Goal: Transaction & Acquisition: Purchase product/service

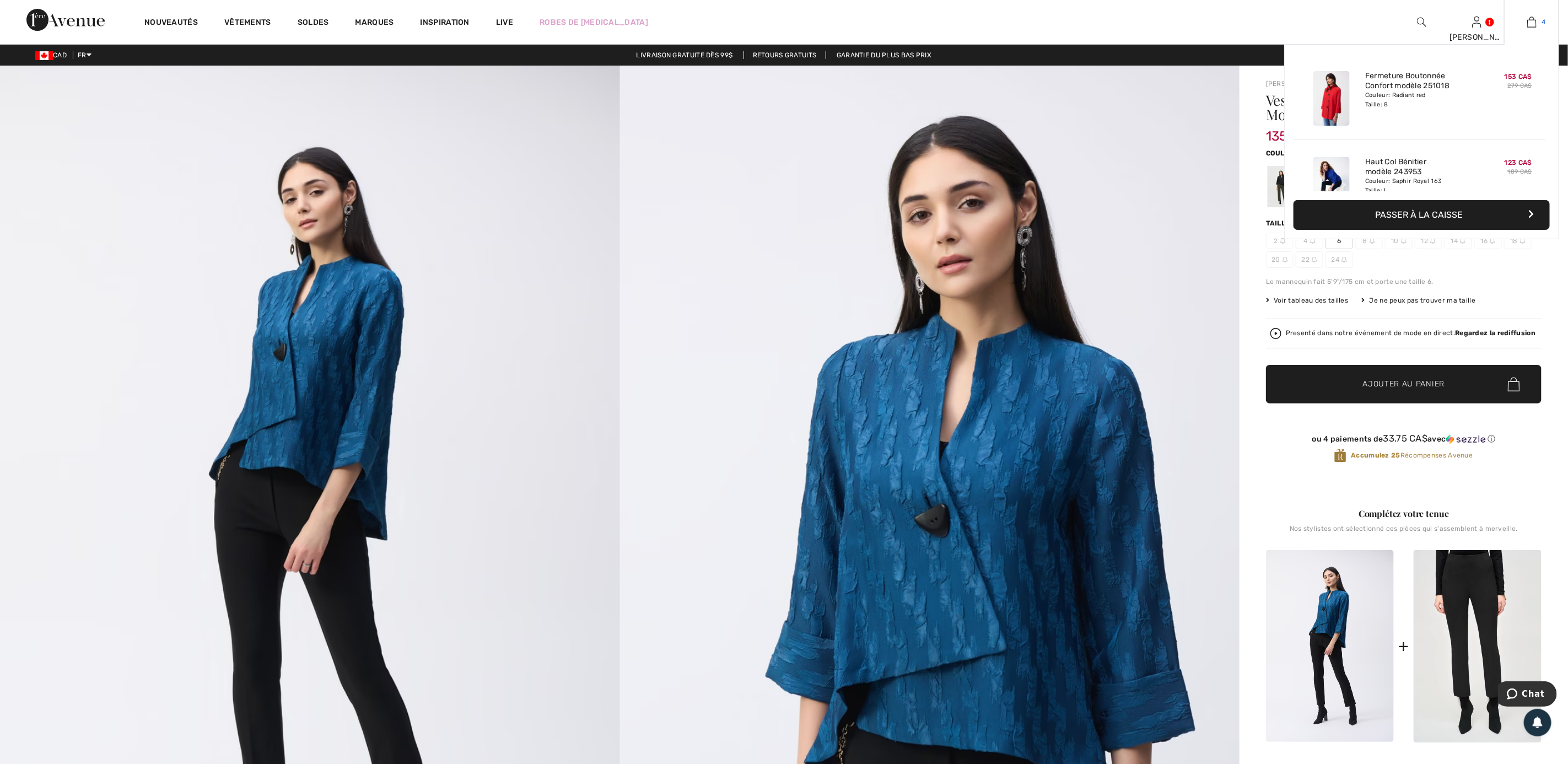
click at [1533, 18] on img at bounding box center [1531, 22] width 10 height 13
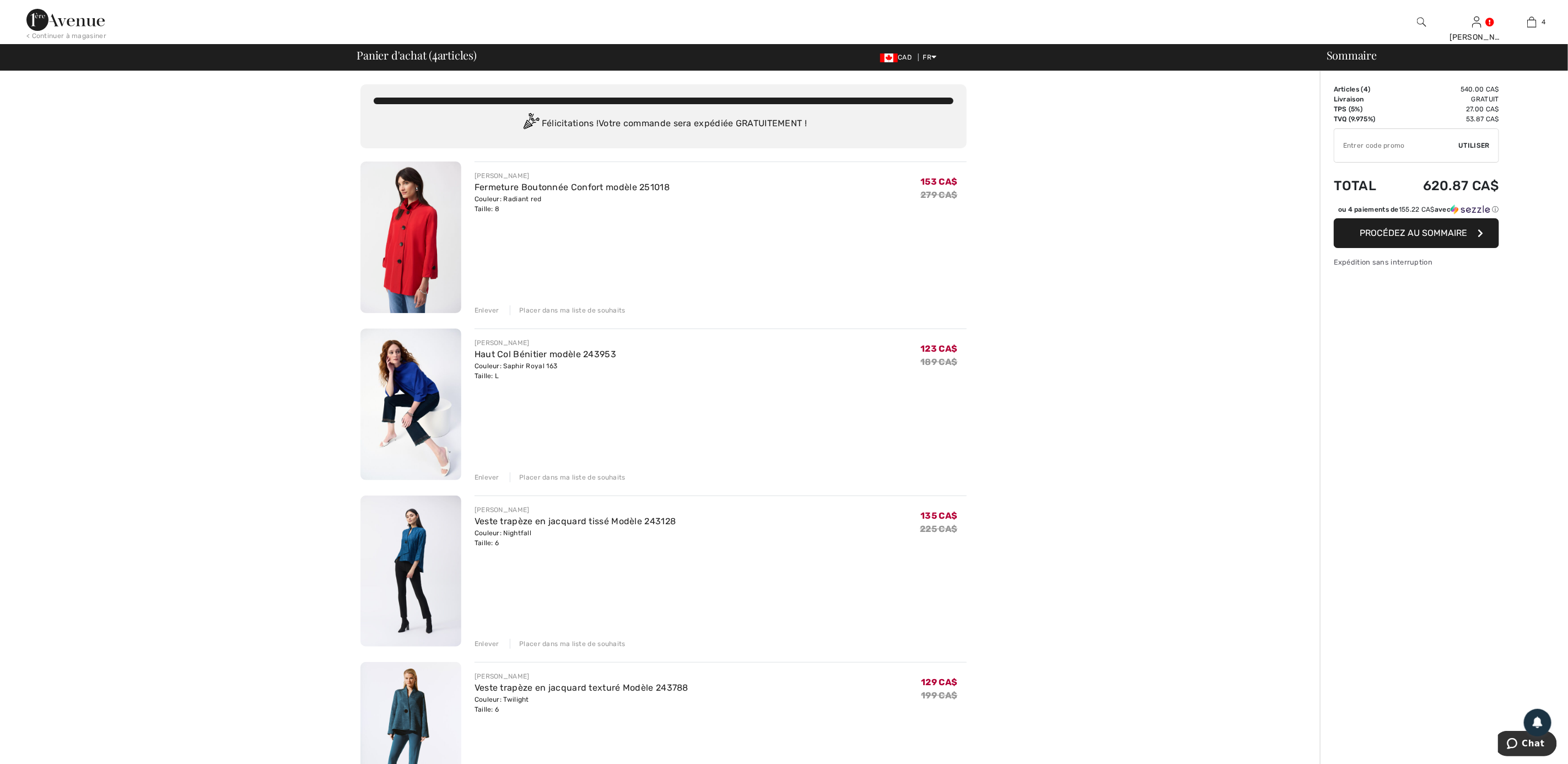
click at [407, 697] on img at bounding box center [411, 738] width 101 height 151
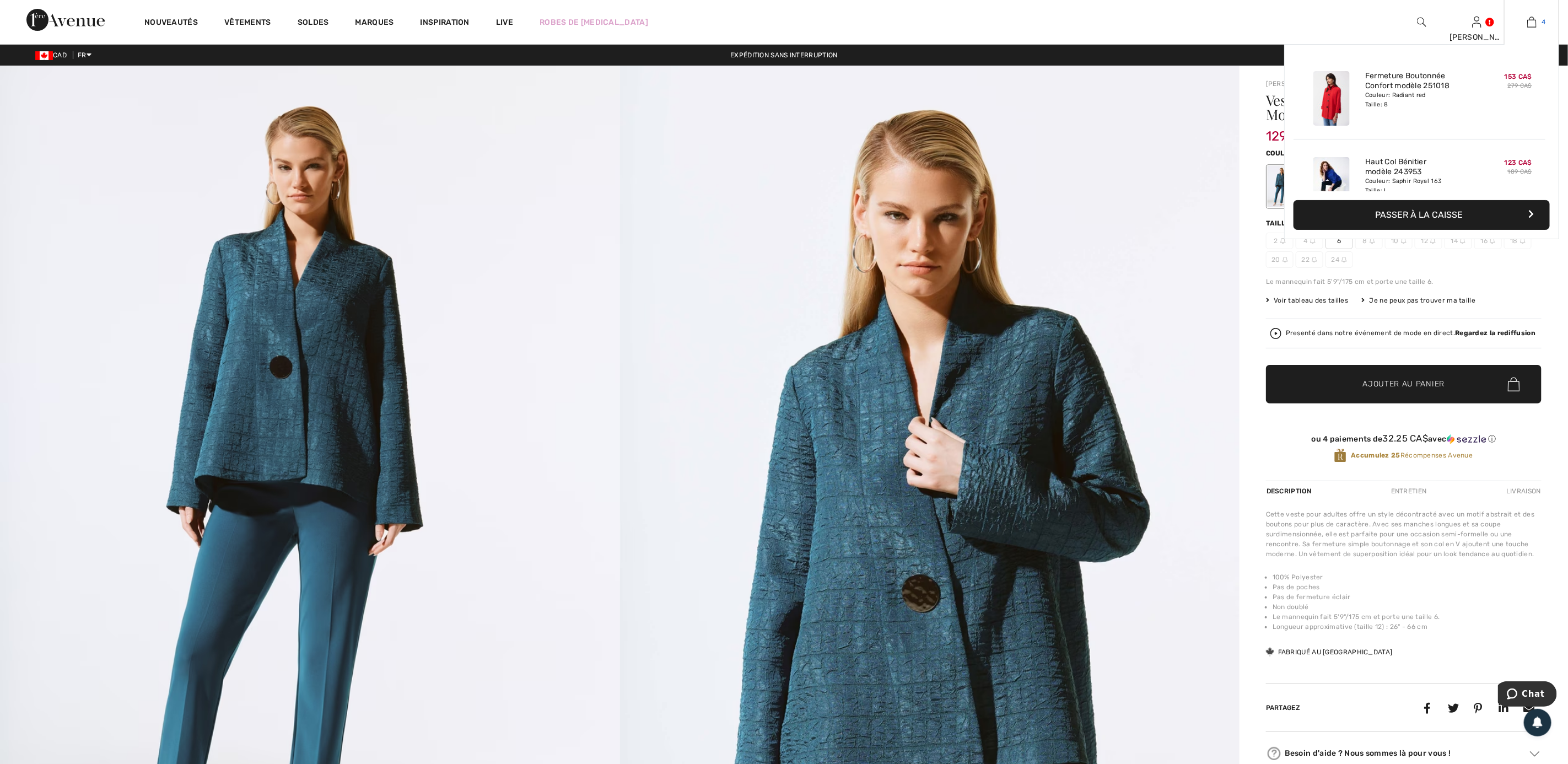
click at [1520, 26] on link "4" at bounding box center [1531, 22] width 54 height 13
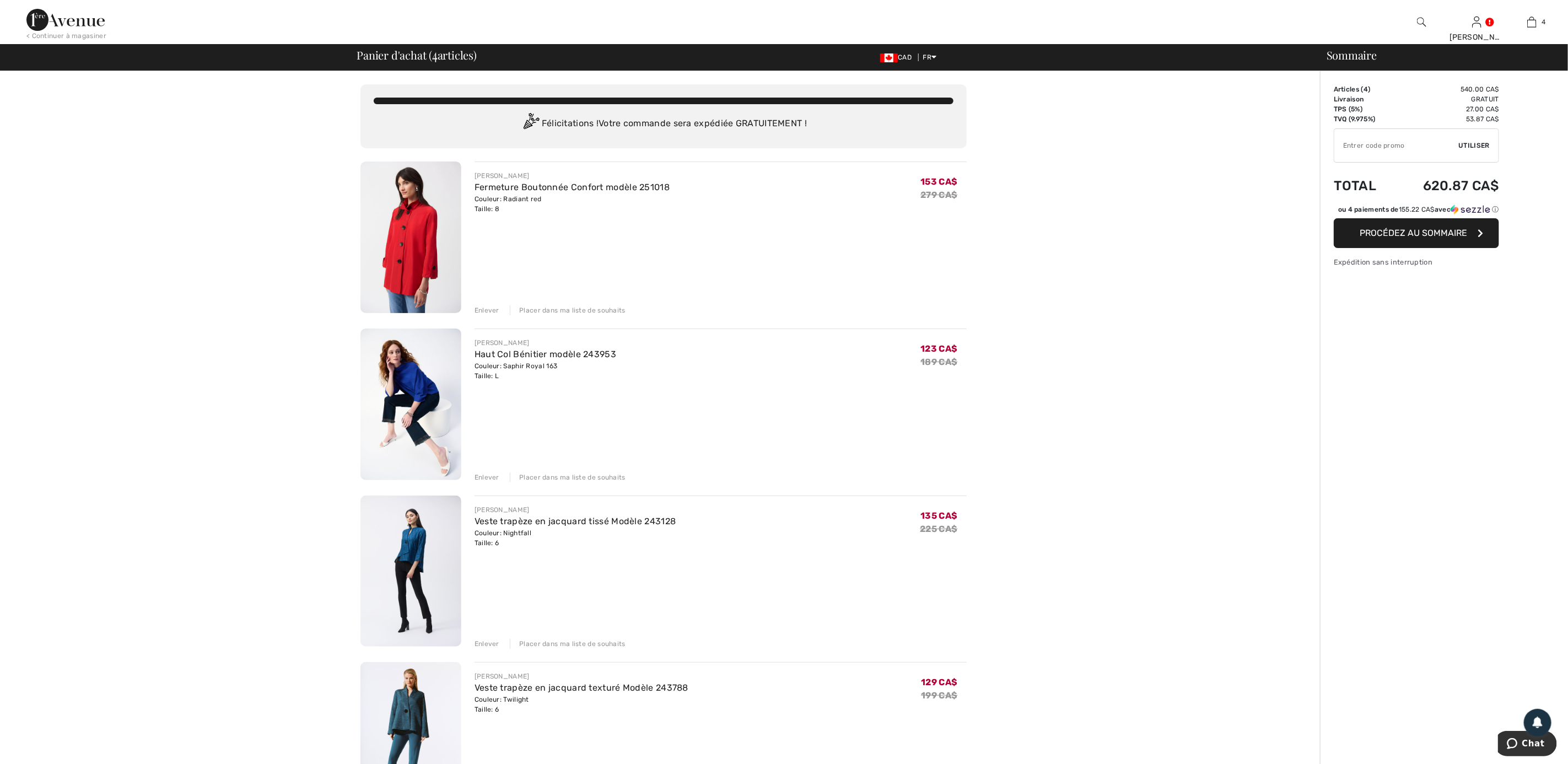
click at [414, 244] on img at bounding box center [411, 237] width 101 height 151
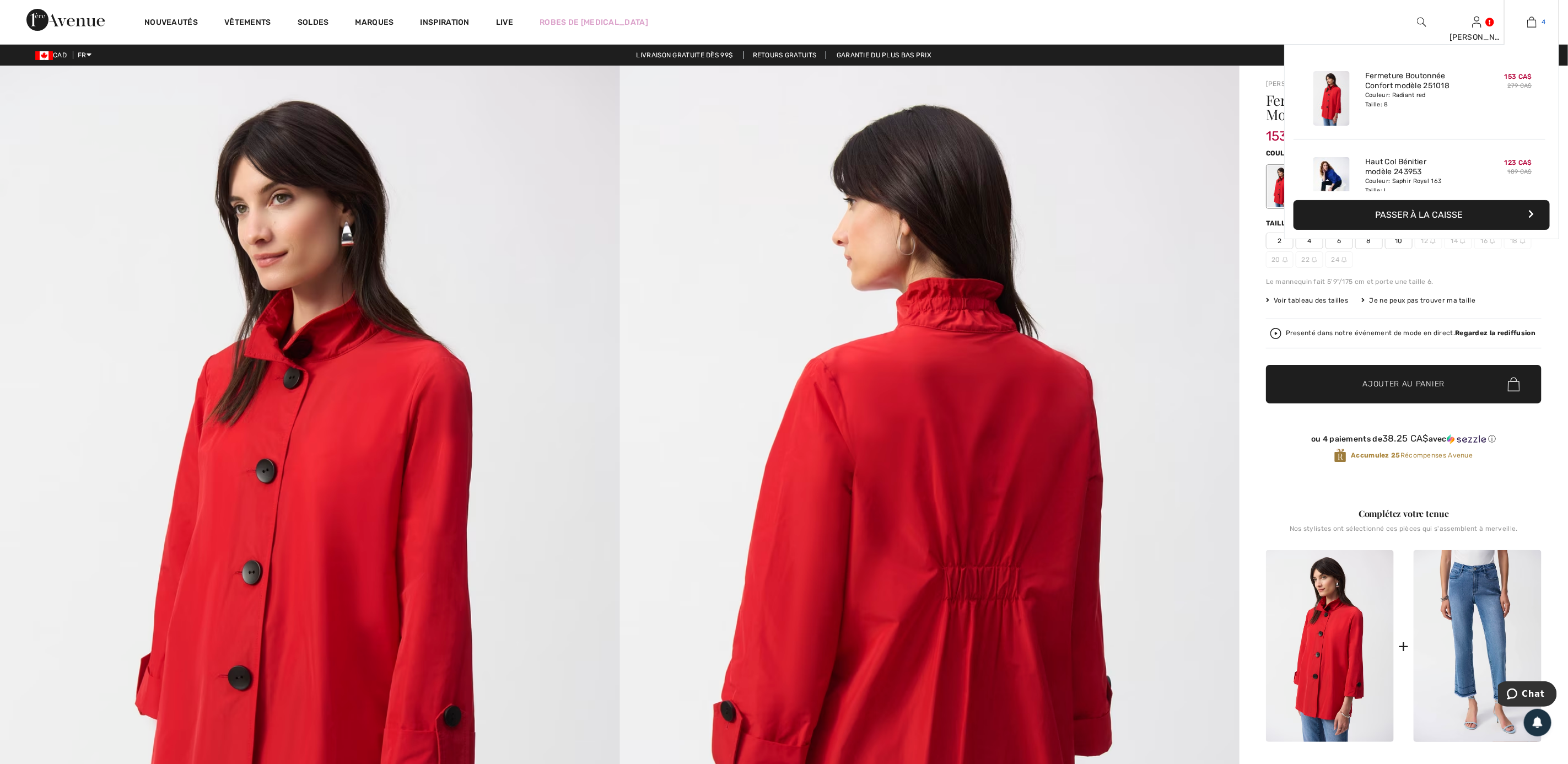
click at [1533, 26] on img at bounding box center [1531, 22] width 10 height 13
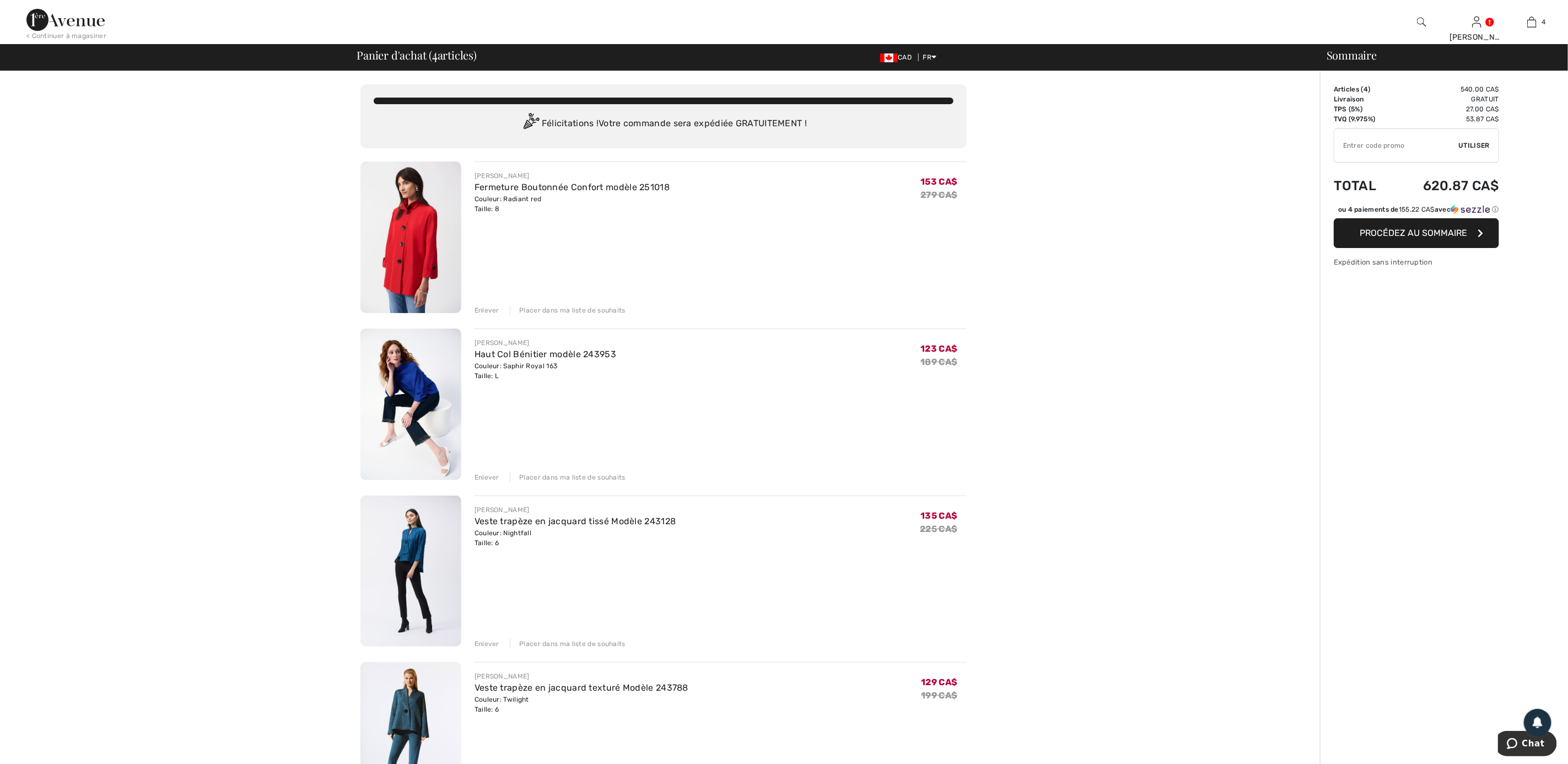
click at [440, 387] on img at bounding box center [411, 404] width 101 height 151
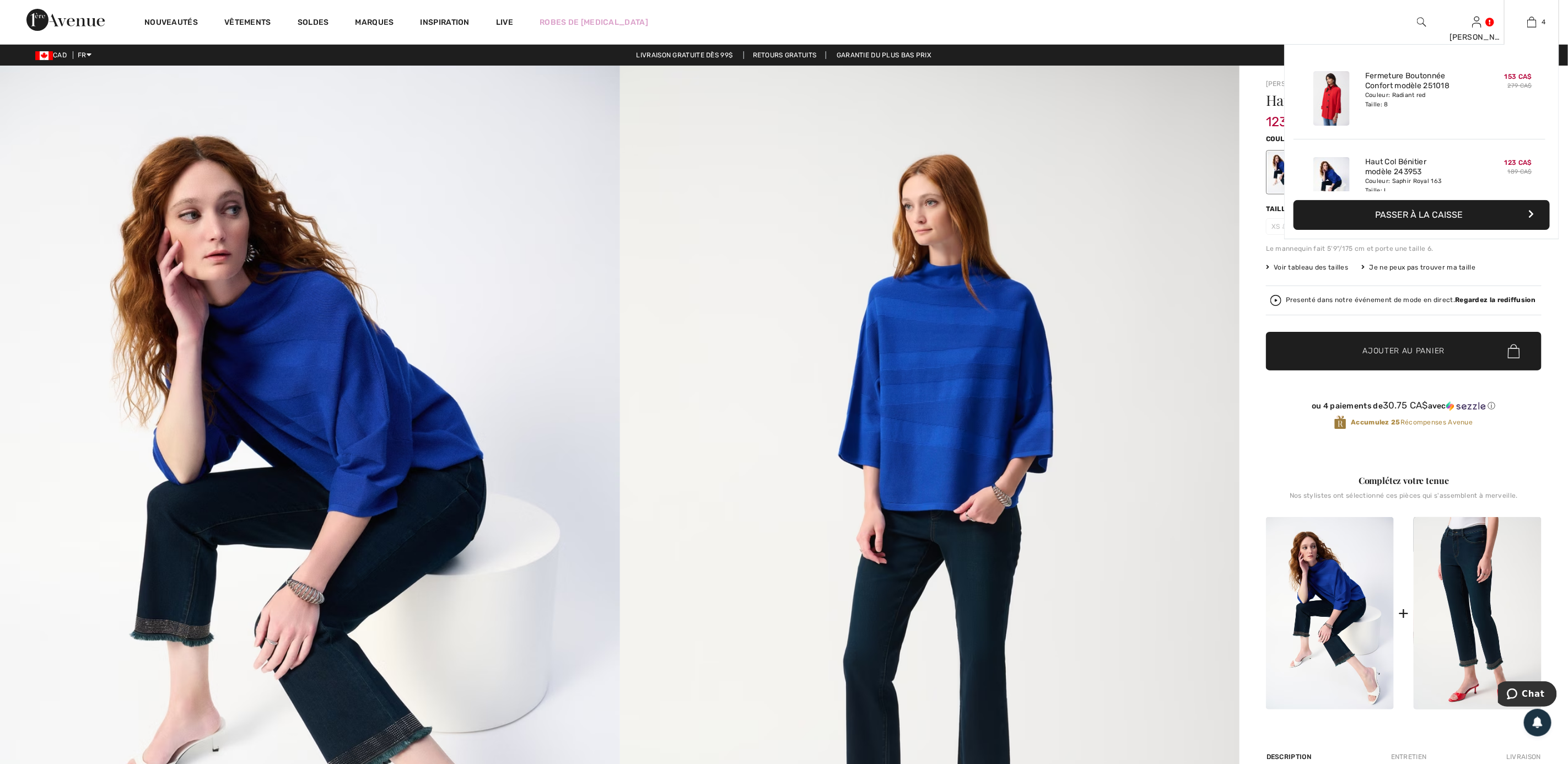
click at [1533, 32] on div "4 Ajouté au panier Joseph Ribkoff Fermeture Boutonnée Confort Modèle 251018 153…" at bounding box center [1531, 22] width 55 height 44
click at [1534, 20] on img at bounding box center [1531, 22] width 10 height 13
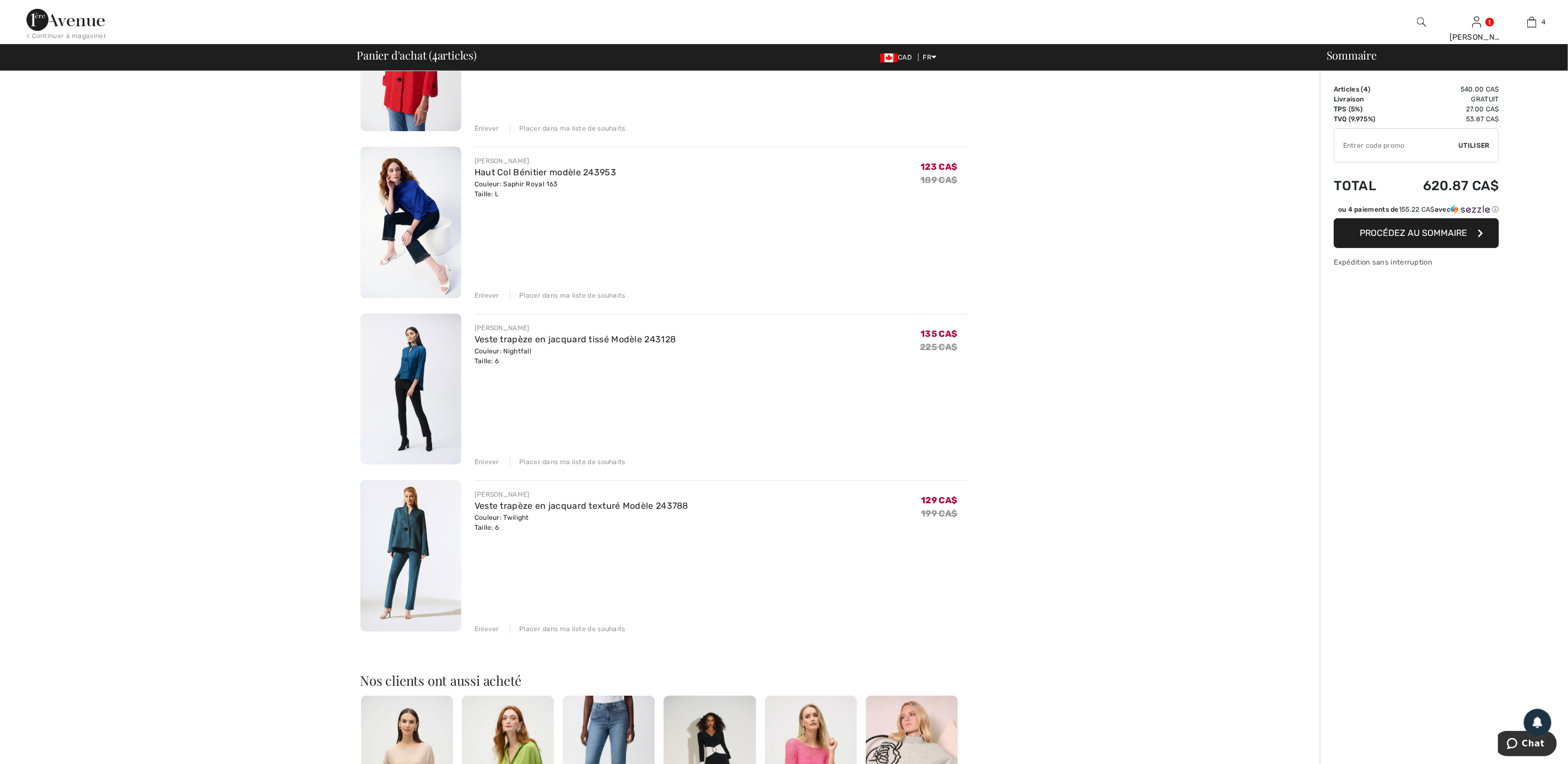
scroll to position [83, 0]
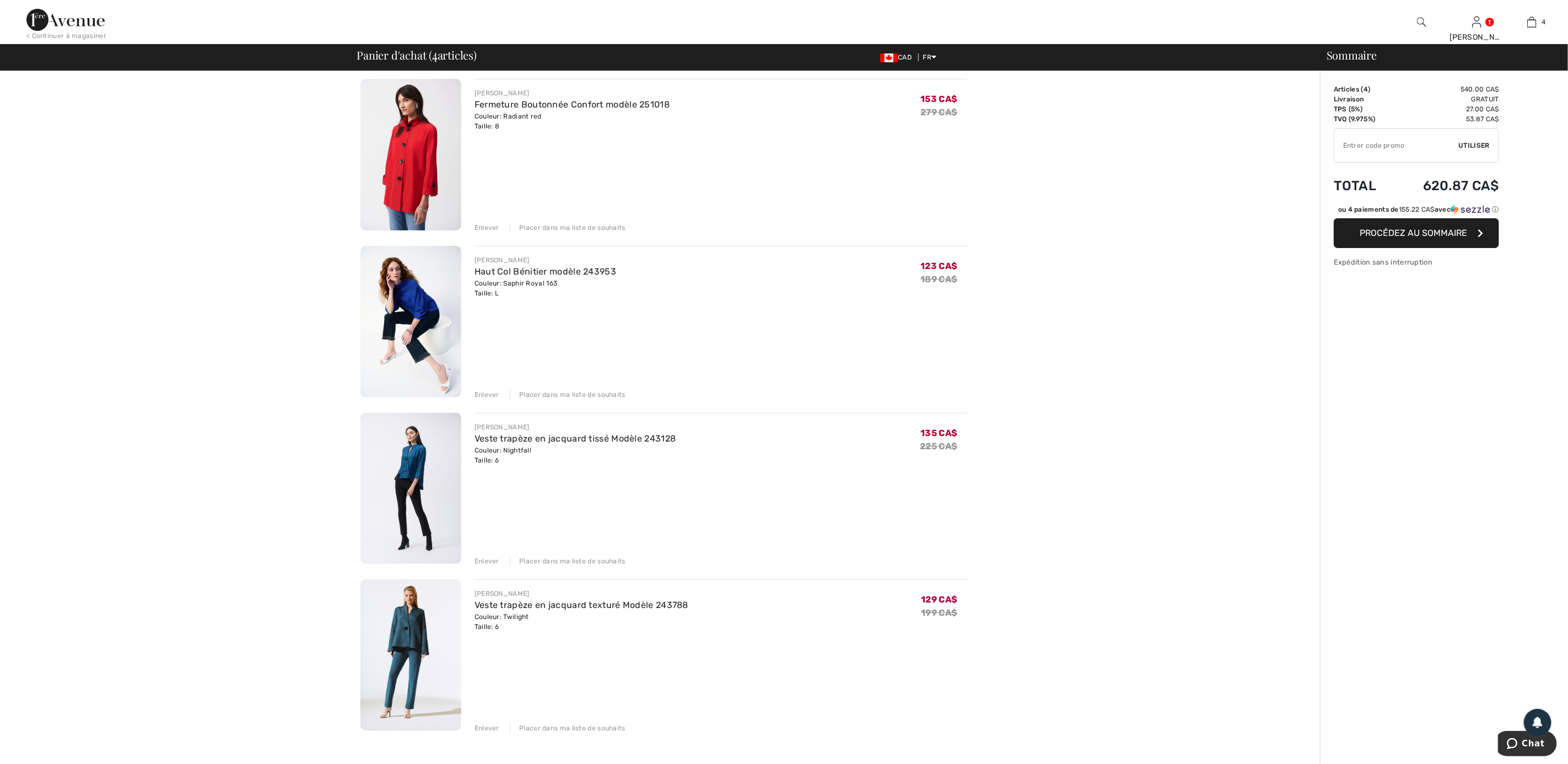
click at [434, 172] on img at bounding box center [411, 155] width 101 height 151
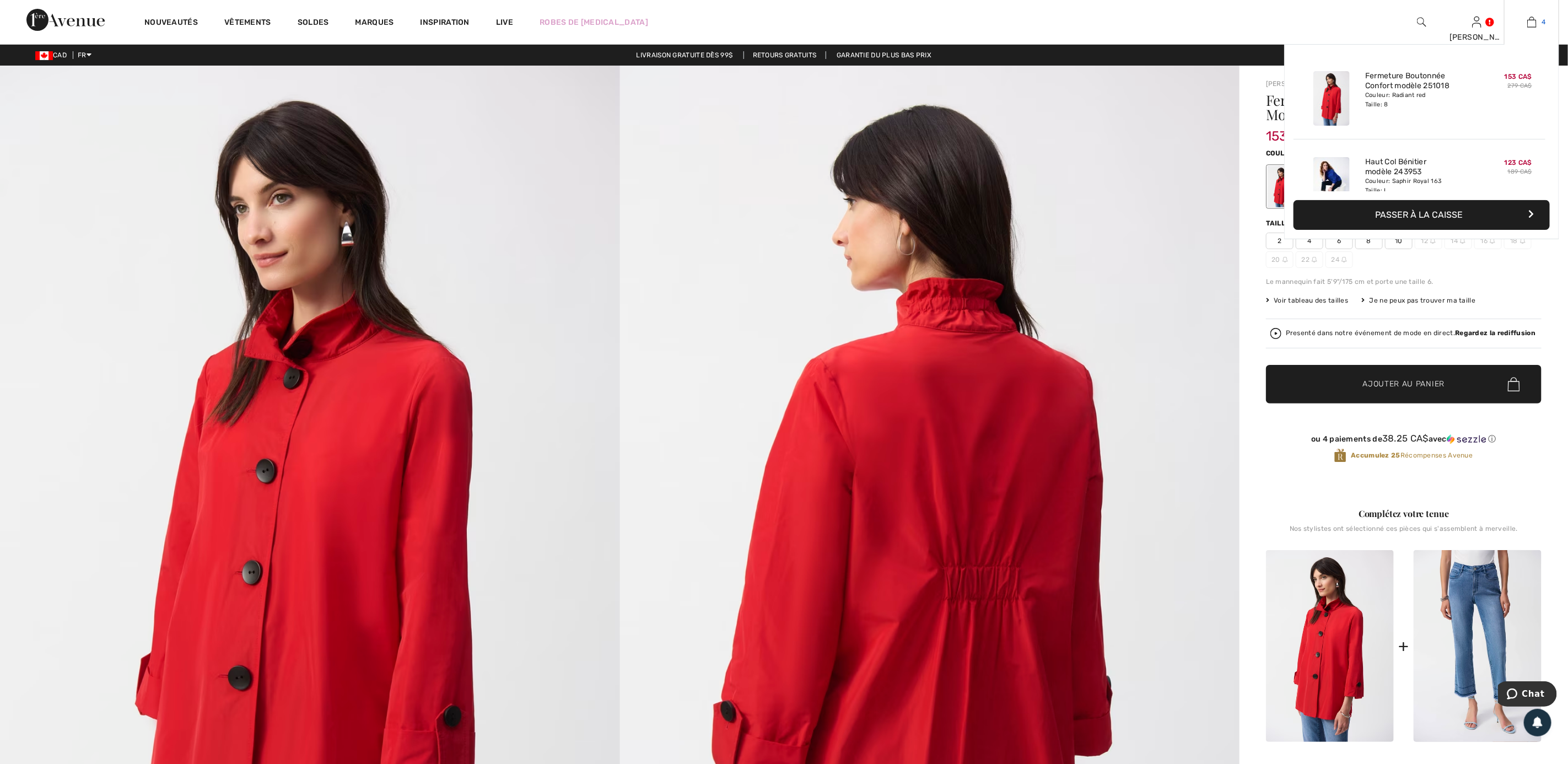
click at [1534, 22] on img at bounding box center [1531, 22] width 10 height 13
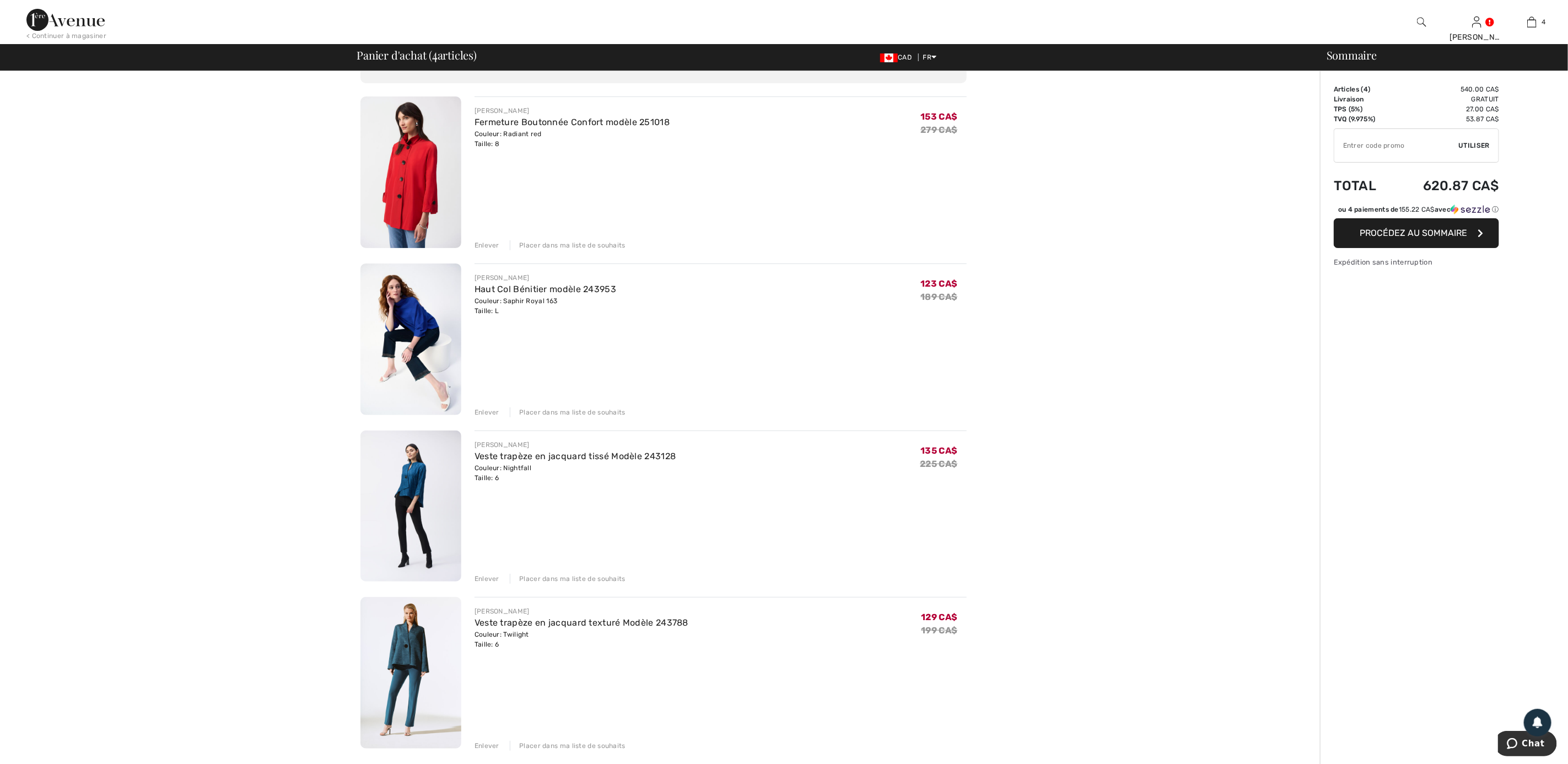
scroll to position [248, 0]
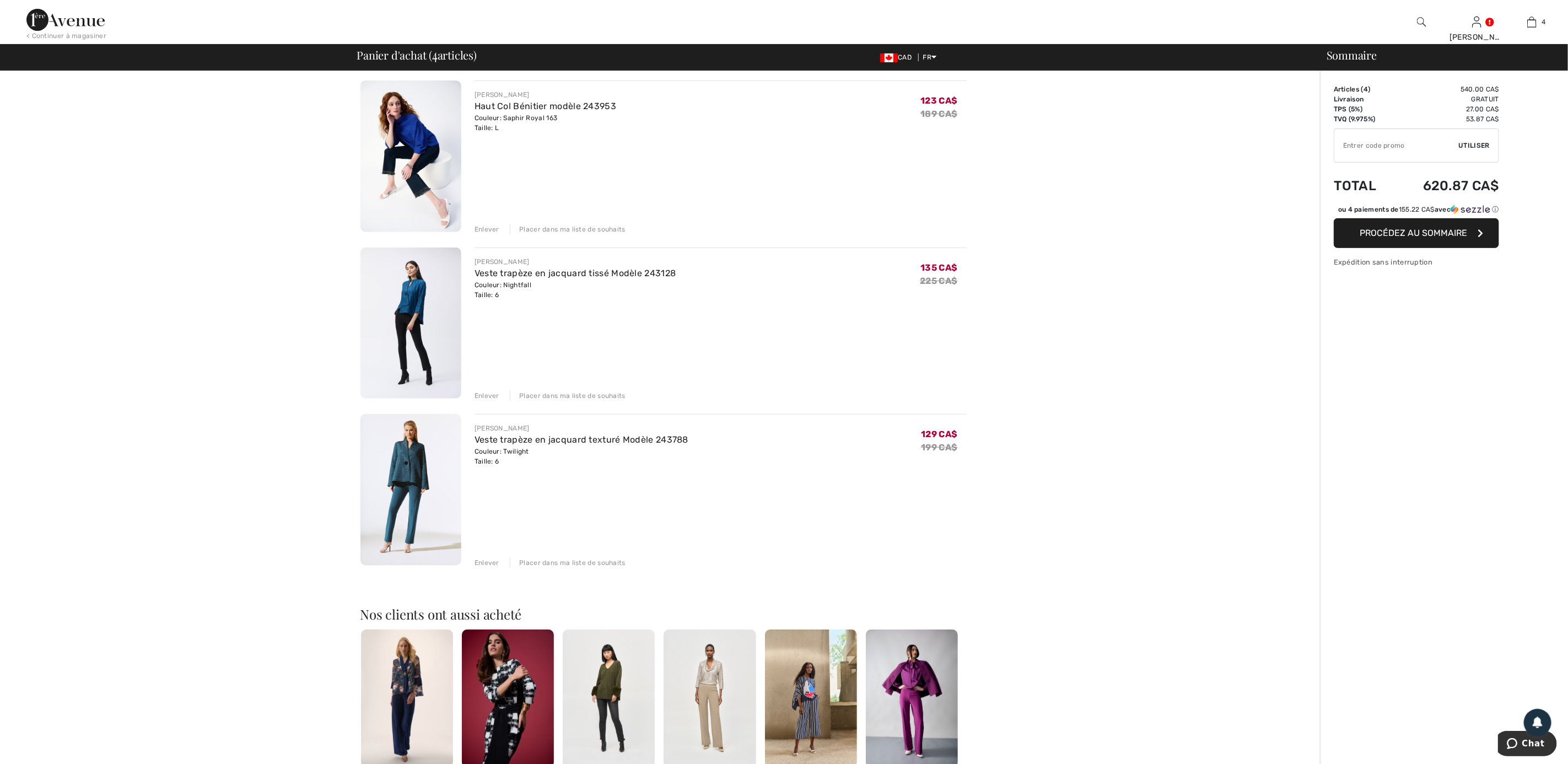
click at [412, 289] on img at bounding box center [411, 323] width 101 height 151
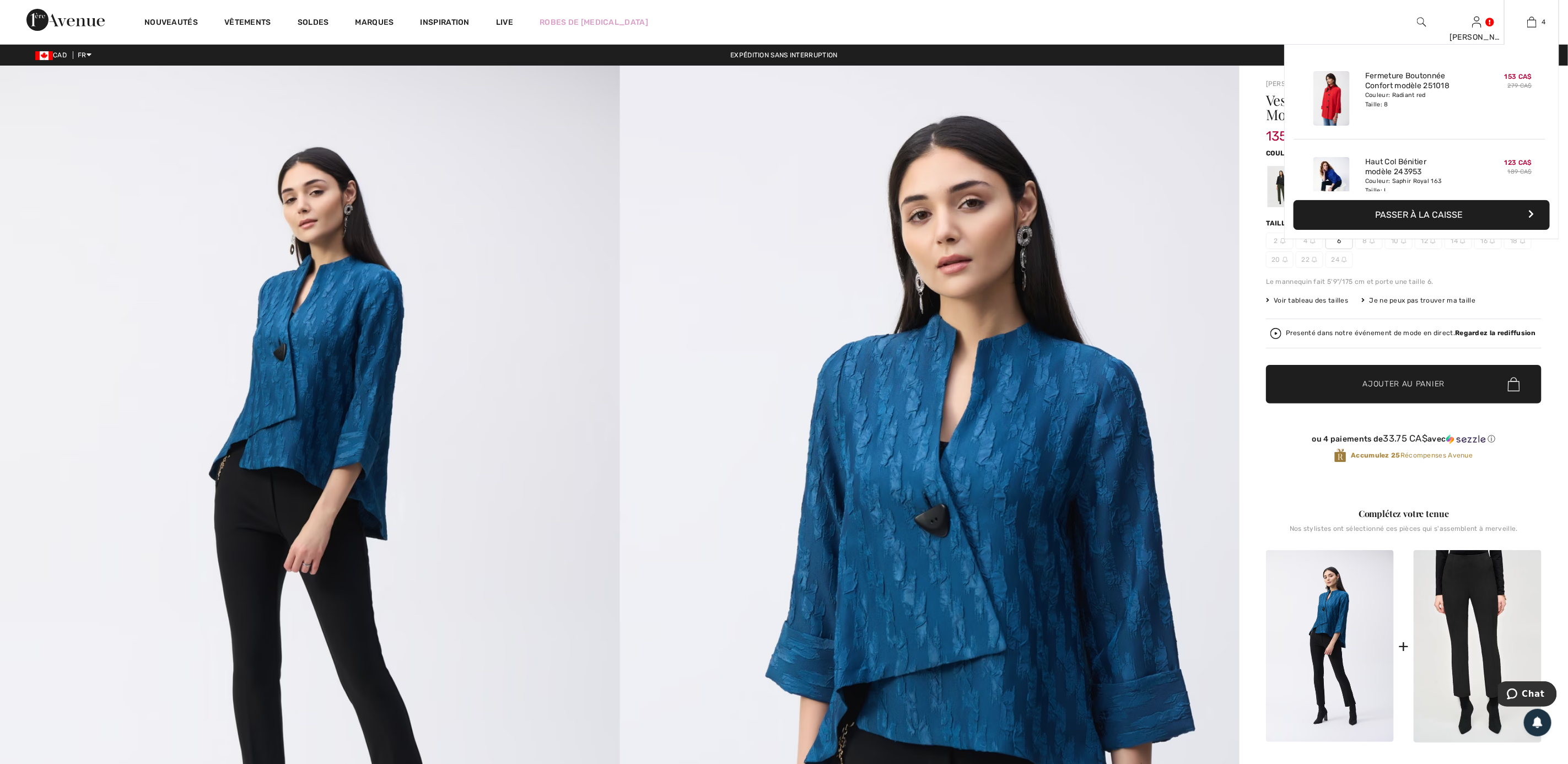
click at [1542, 29] on div "4 Ajouté au panier [PERSON_NAME] Fermeture Boutonnée Confort Modèle 251018 153 …" at bounding box center [1531, 22] width 55 height 44
click at [1542, 24] on span "4" at bounding box center [1543, 21] width 4 height 10
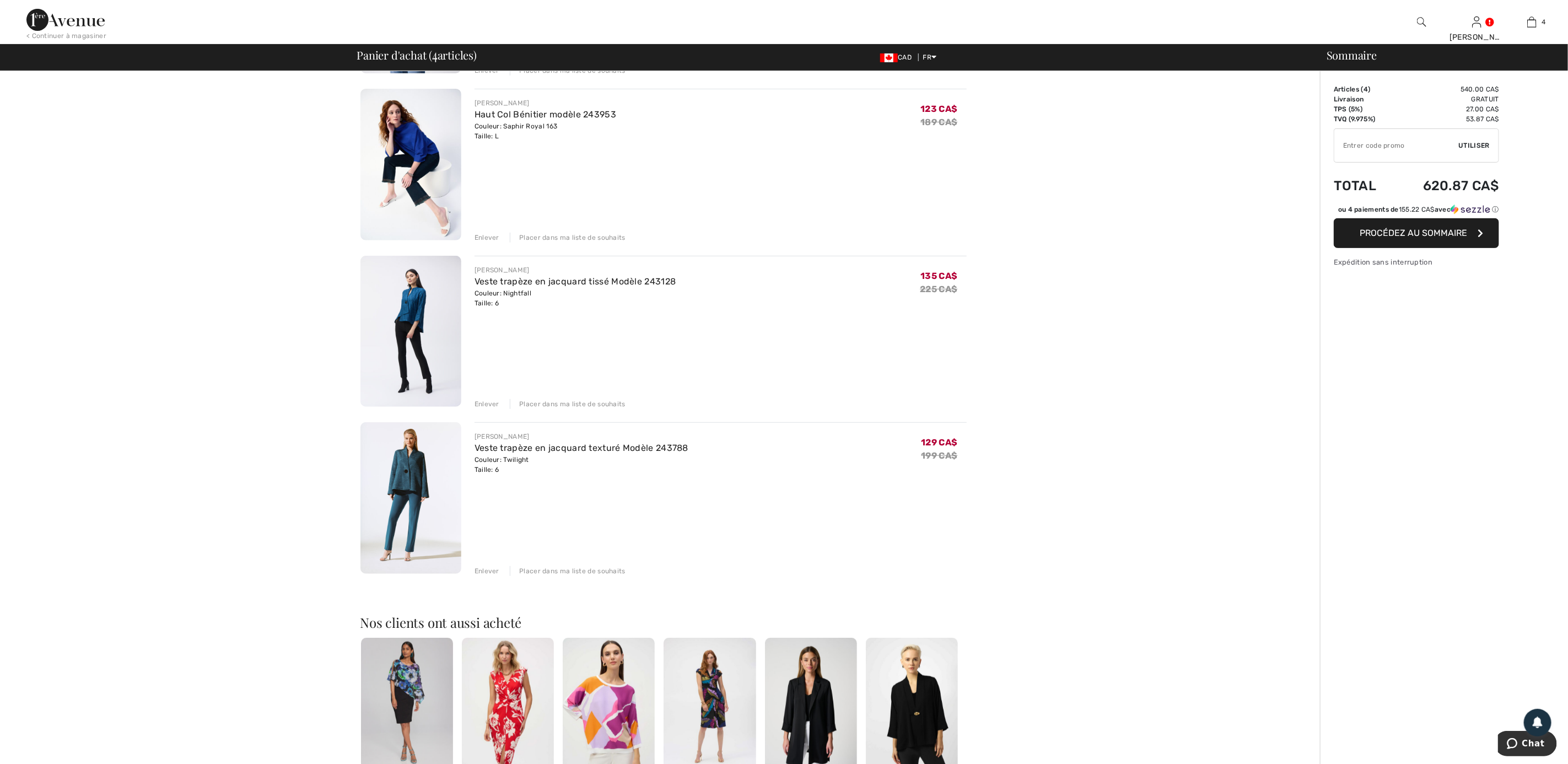
scroll to position [248, 0]
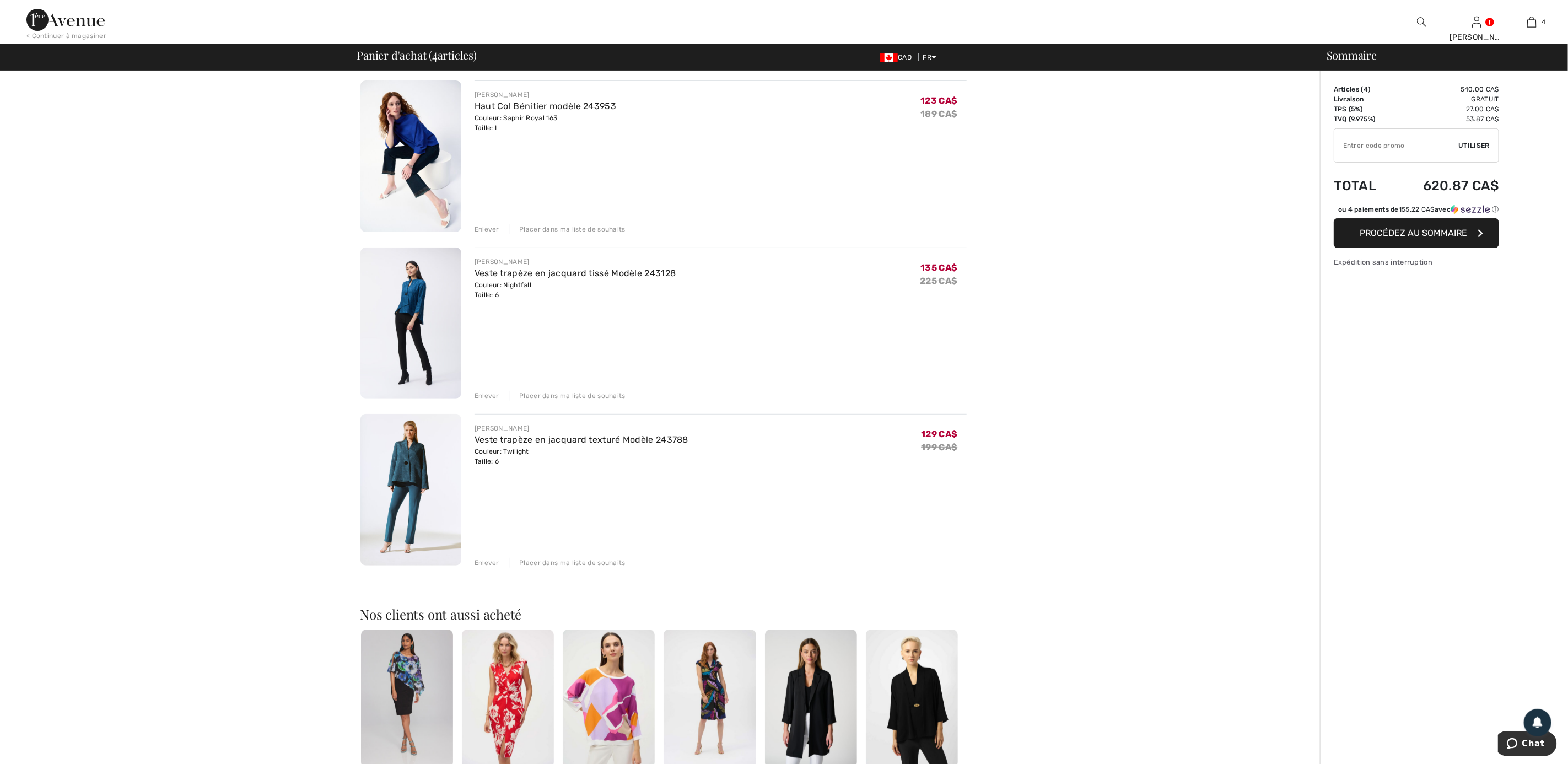
click at [436, 446] on img at bounding box center [411, 489] width 101 height 151
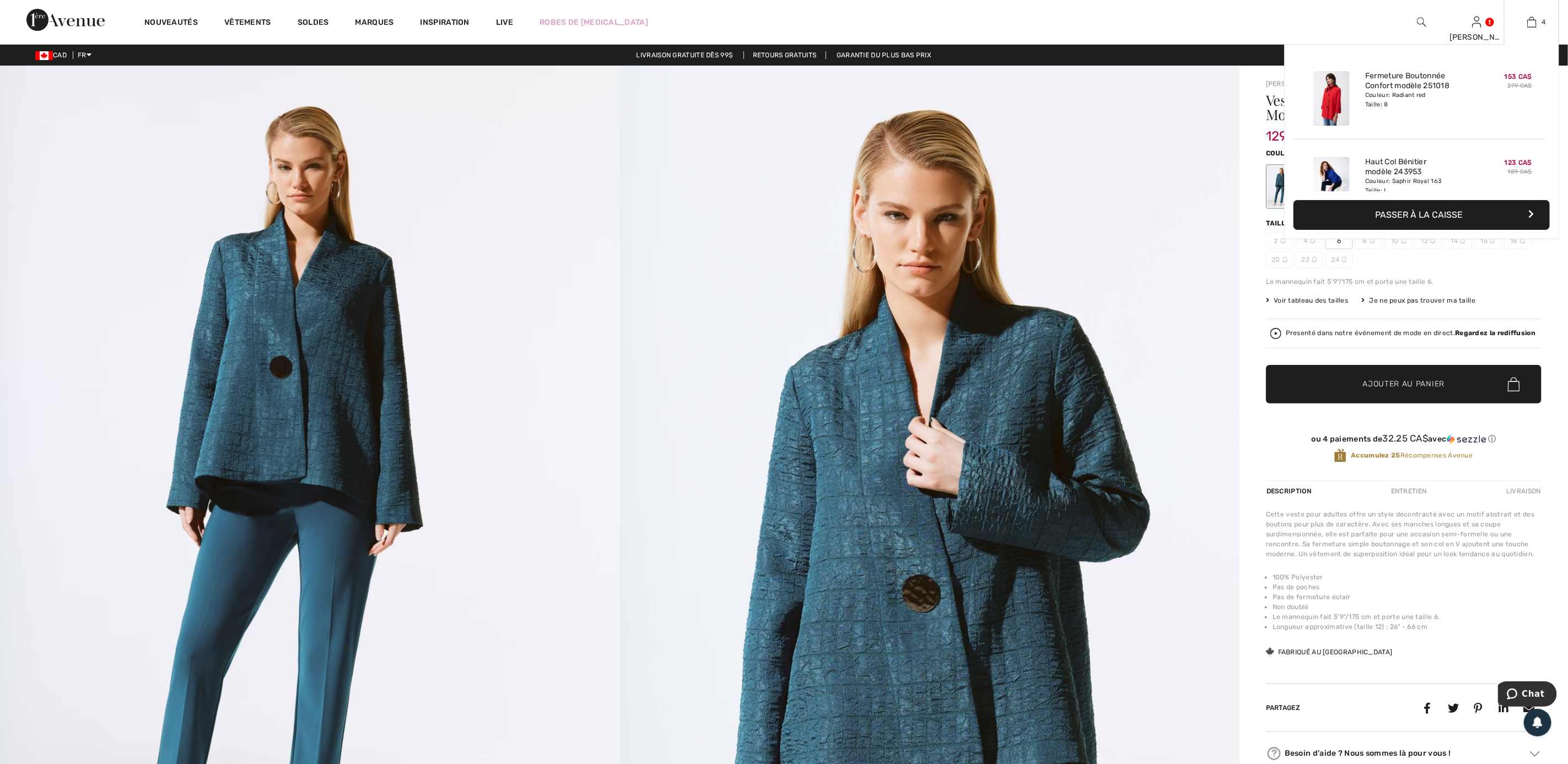
click at [1320, 103] on img at bounding box center [1330, 99] width 36 height 55
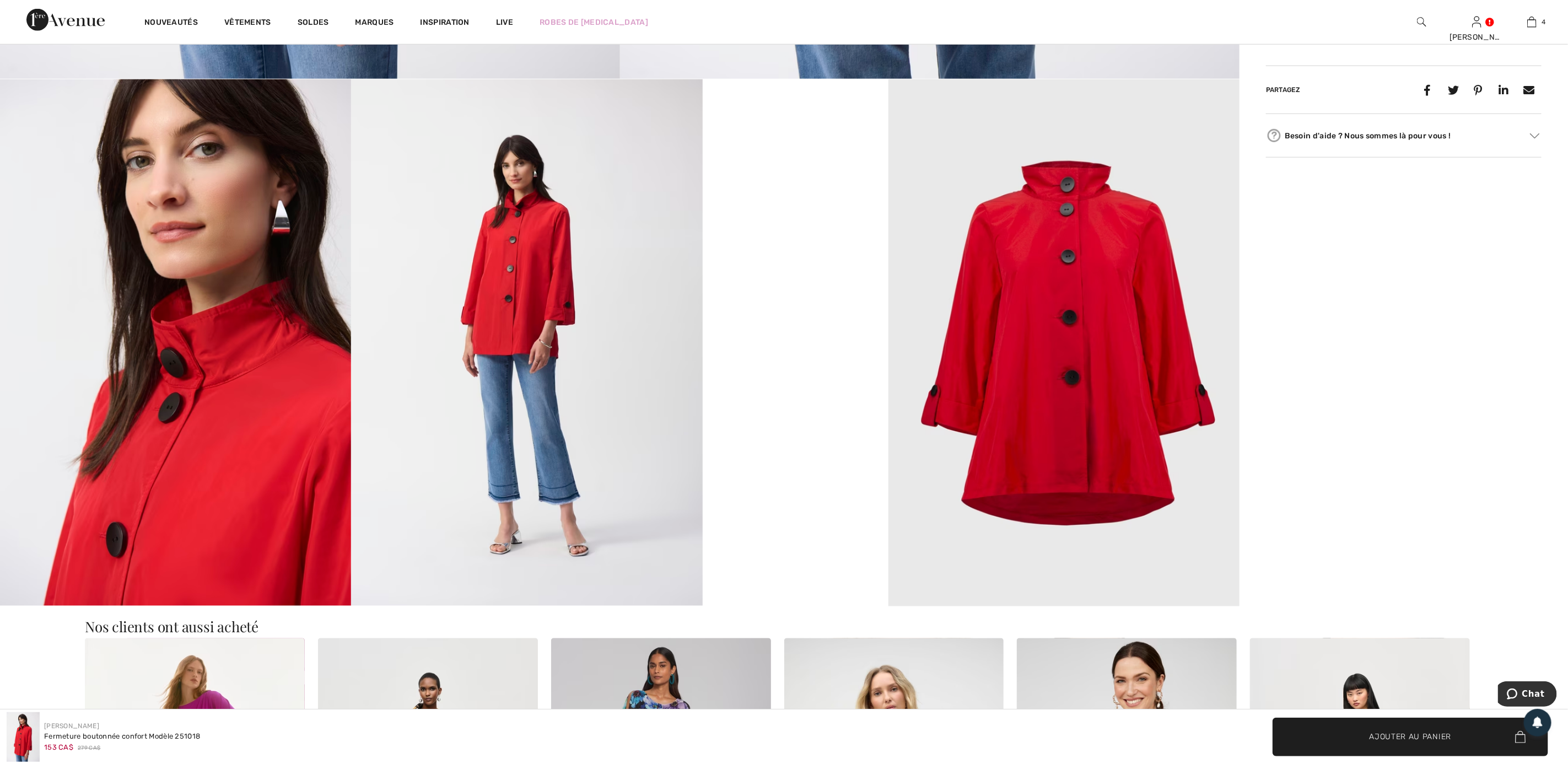
scroll to position [909, 0]
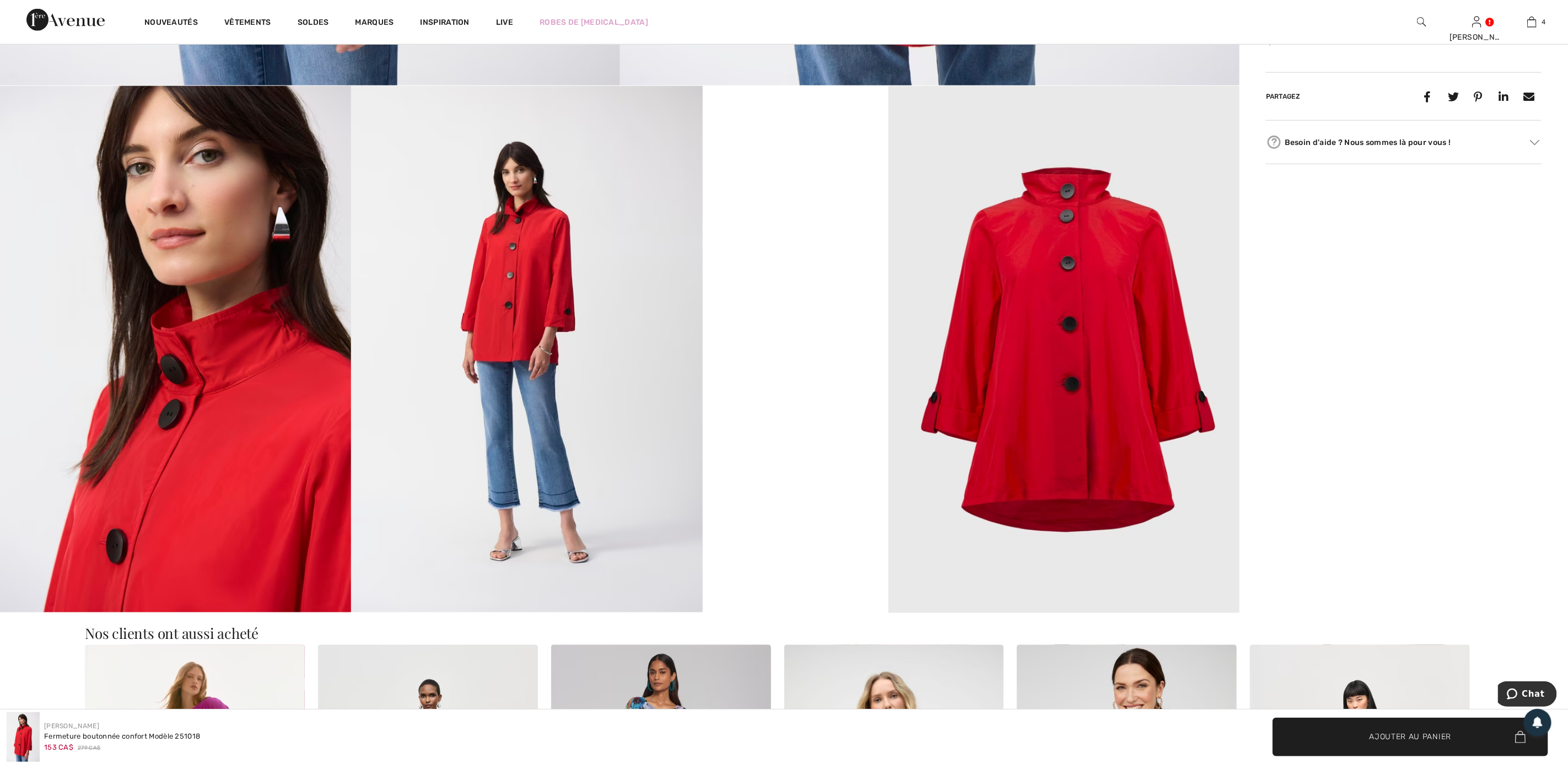
click at [888, 180] on video "Your browser does not support the video tag." at bounding box center [795, 133] width 186 height 93
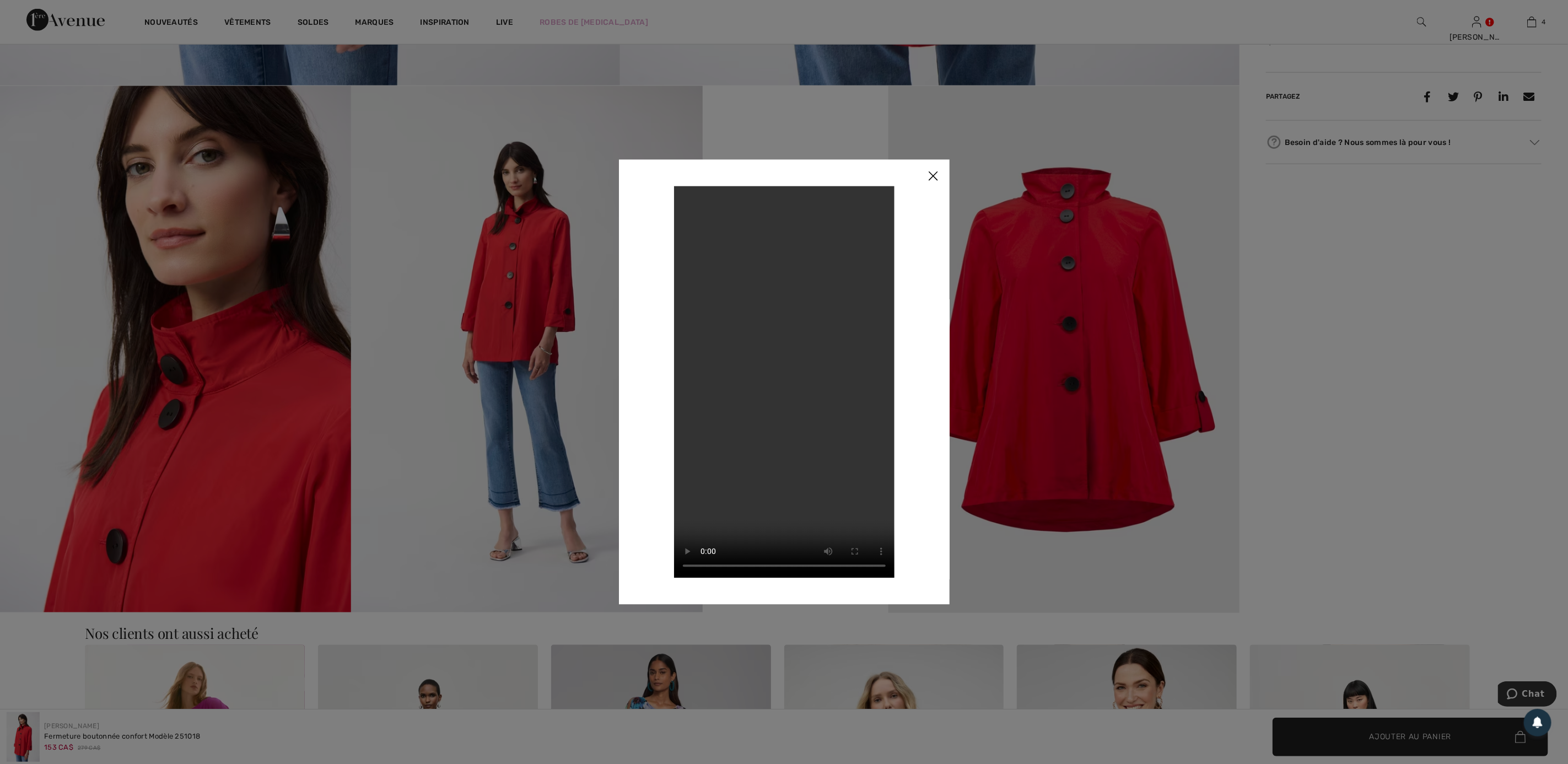
click at [944, 182] on img at bounding box center [933, 176] width 33 height 34
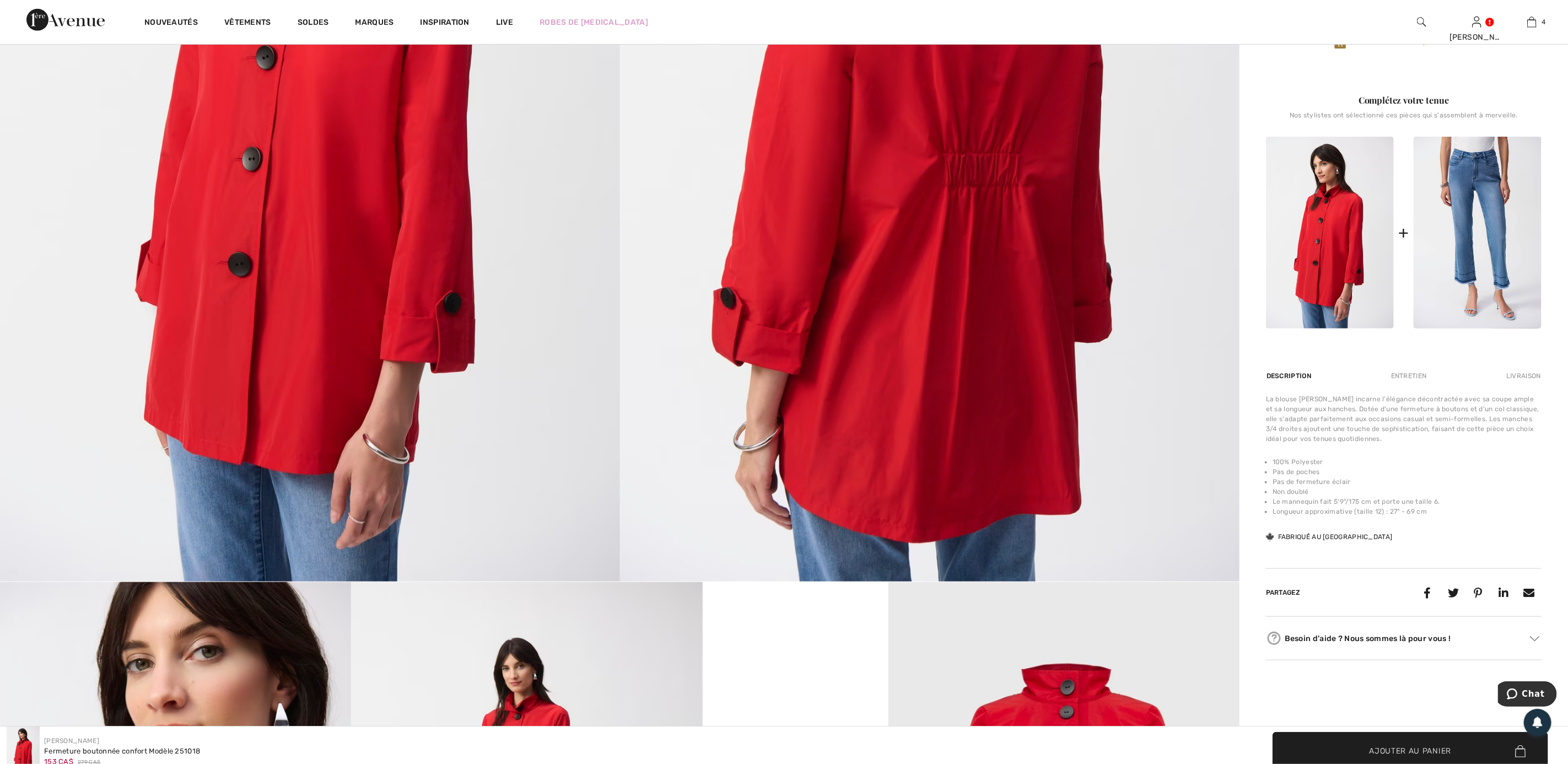
scroll to position [0, 0]
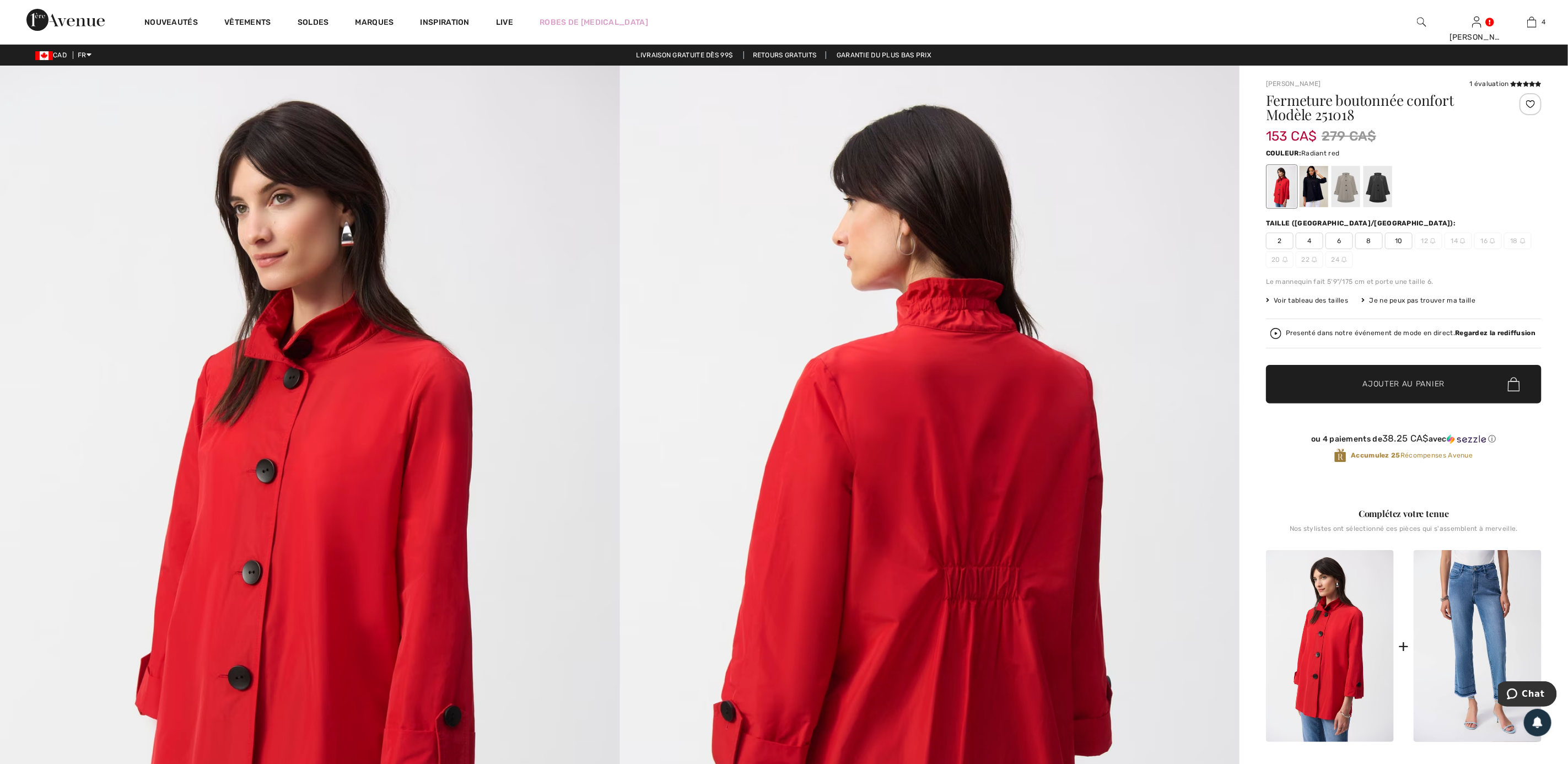
click at [1366, 240] on span "8" at bounding box center [1368, 240] width 27 height 17
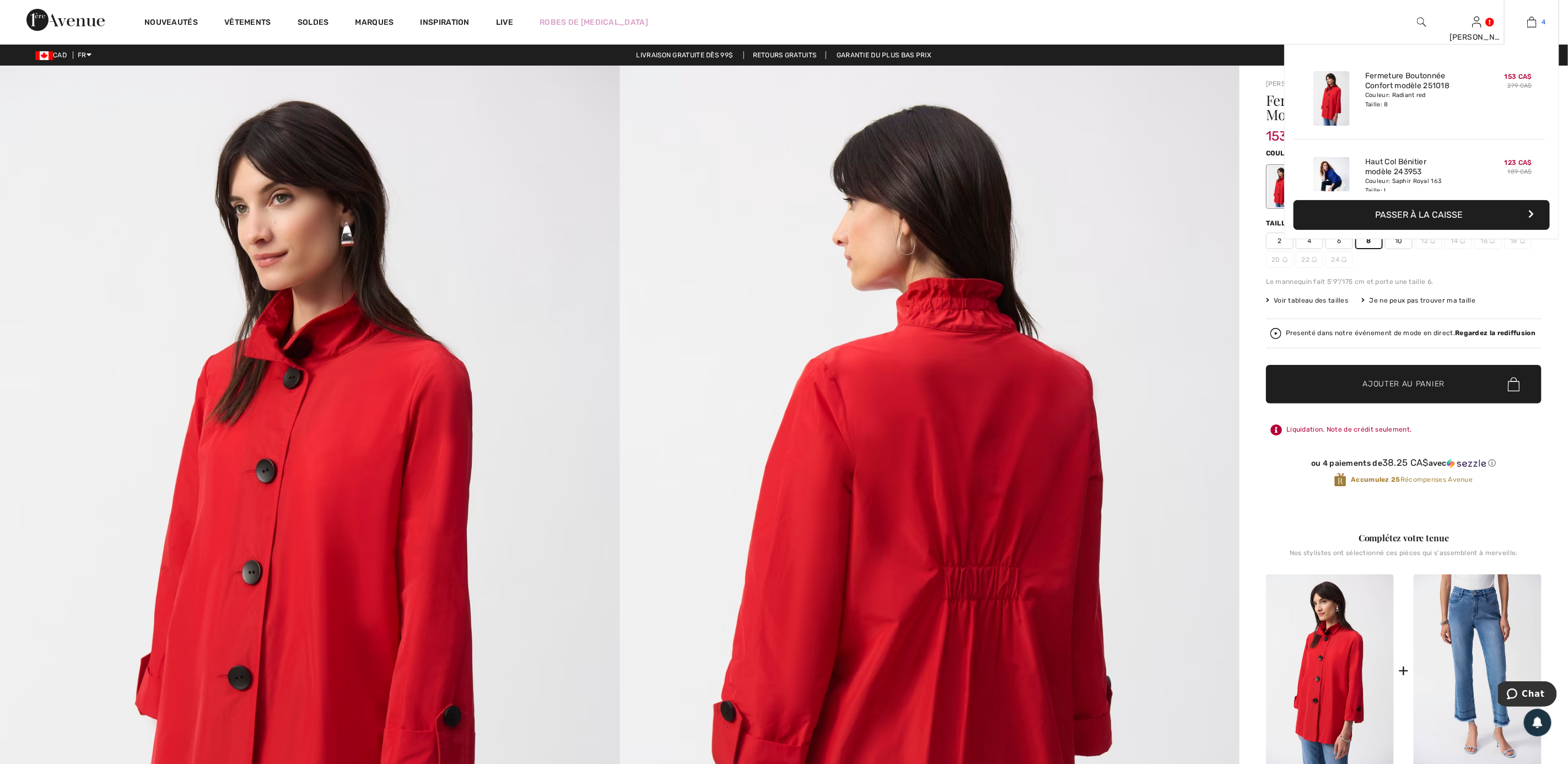
click at [1544, 17] on span "4" at bounding box center [1543, 21] width 4 height 10
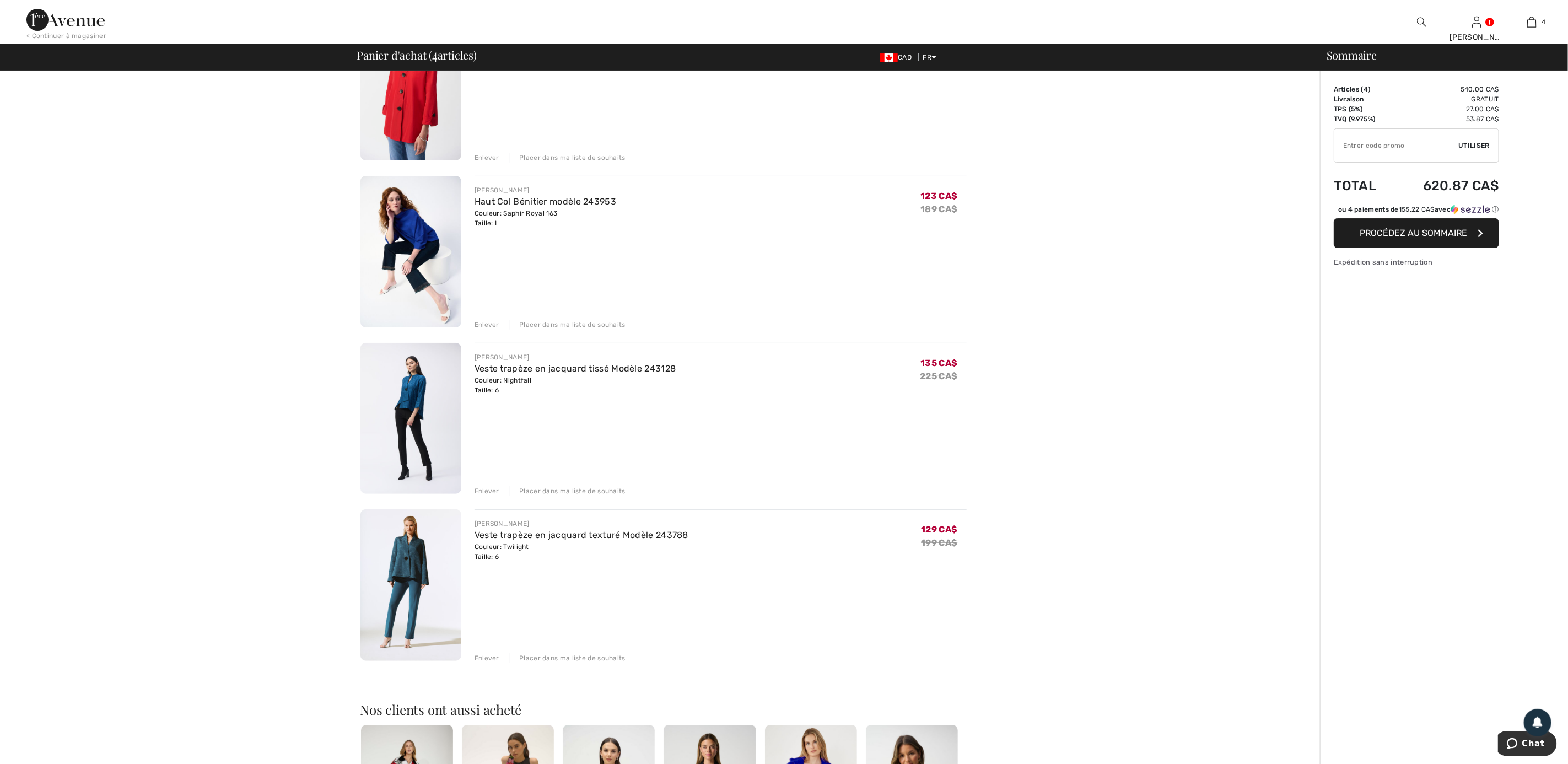
scroll to position [165, 0]
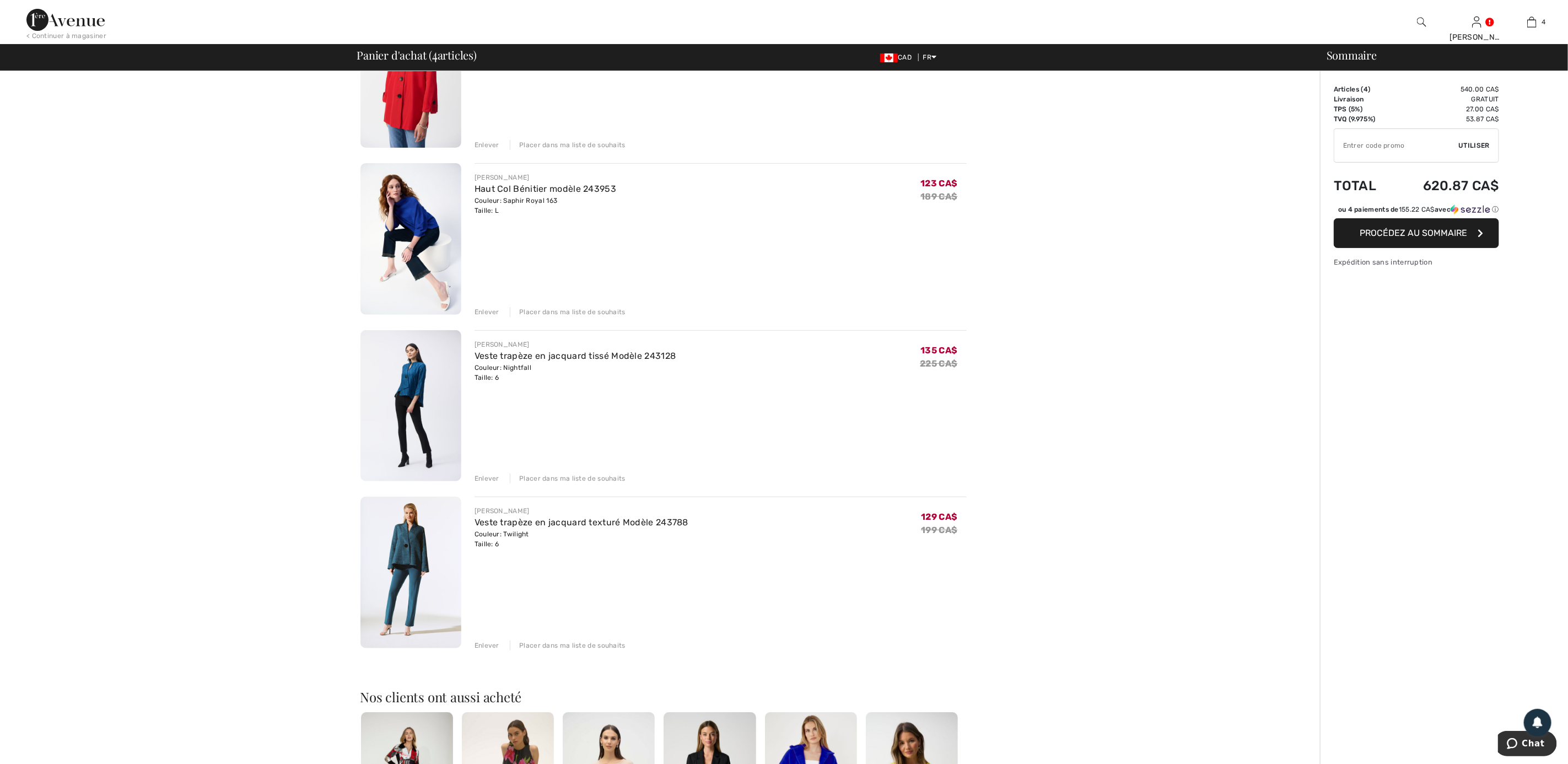
click at [493, 474] on div "Enlever" at bounding box center [487, 478] width 25 height 10
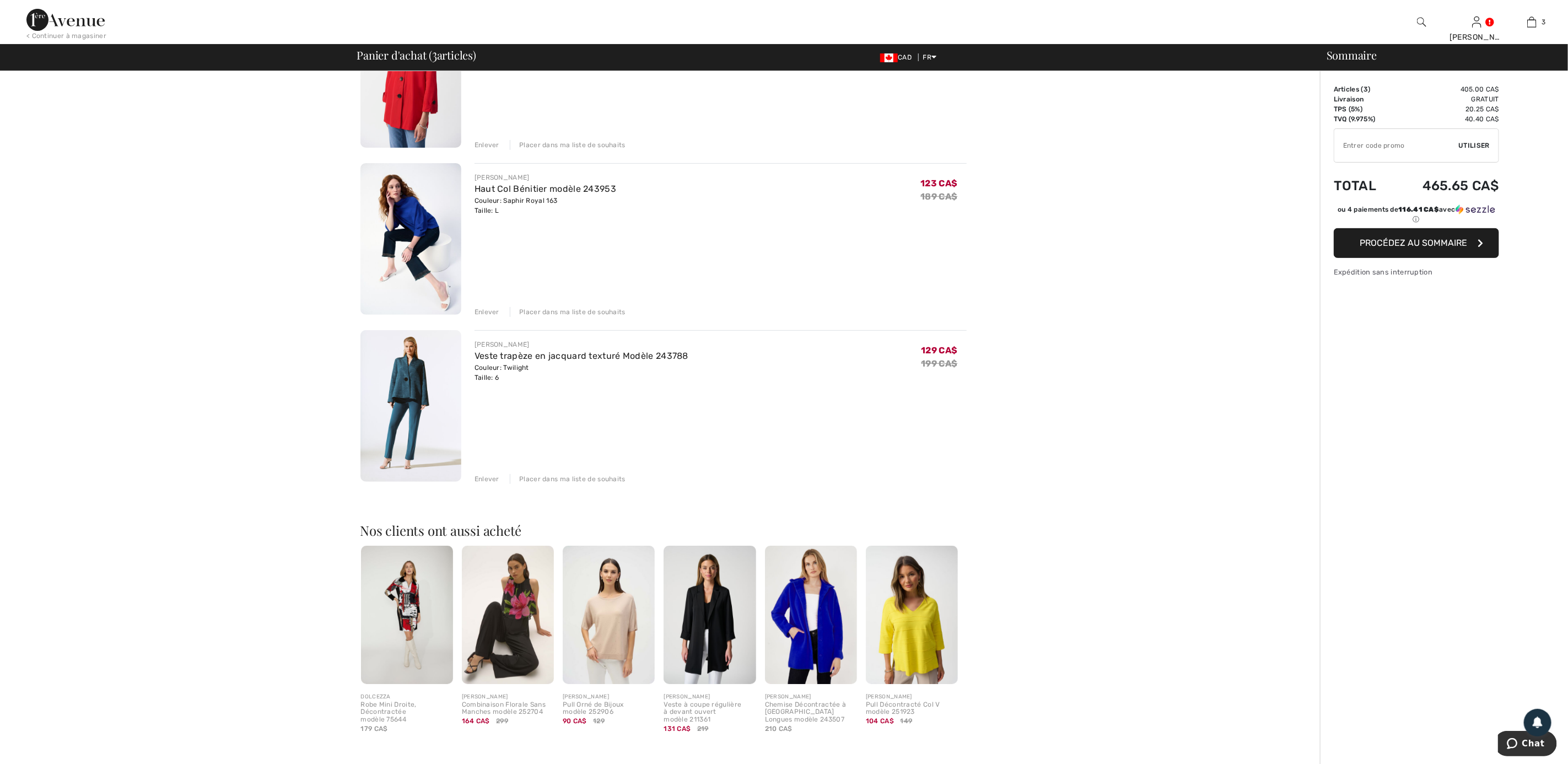
click at [496, 476] on div "Enlever" at bounding box center [487, 479] width 25 height 10
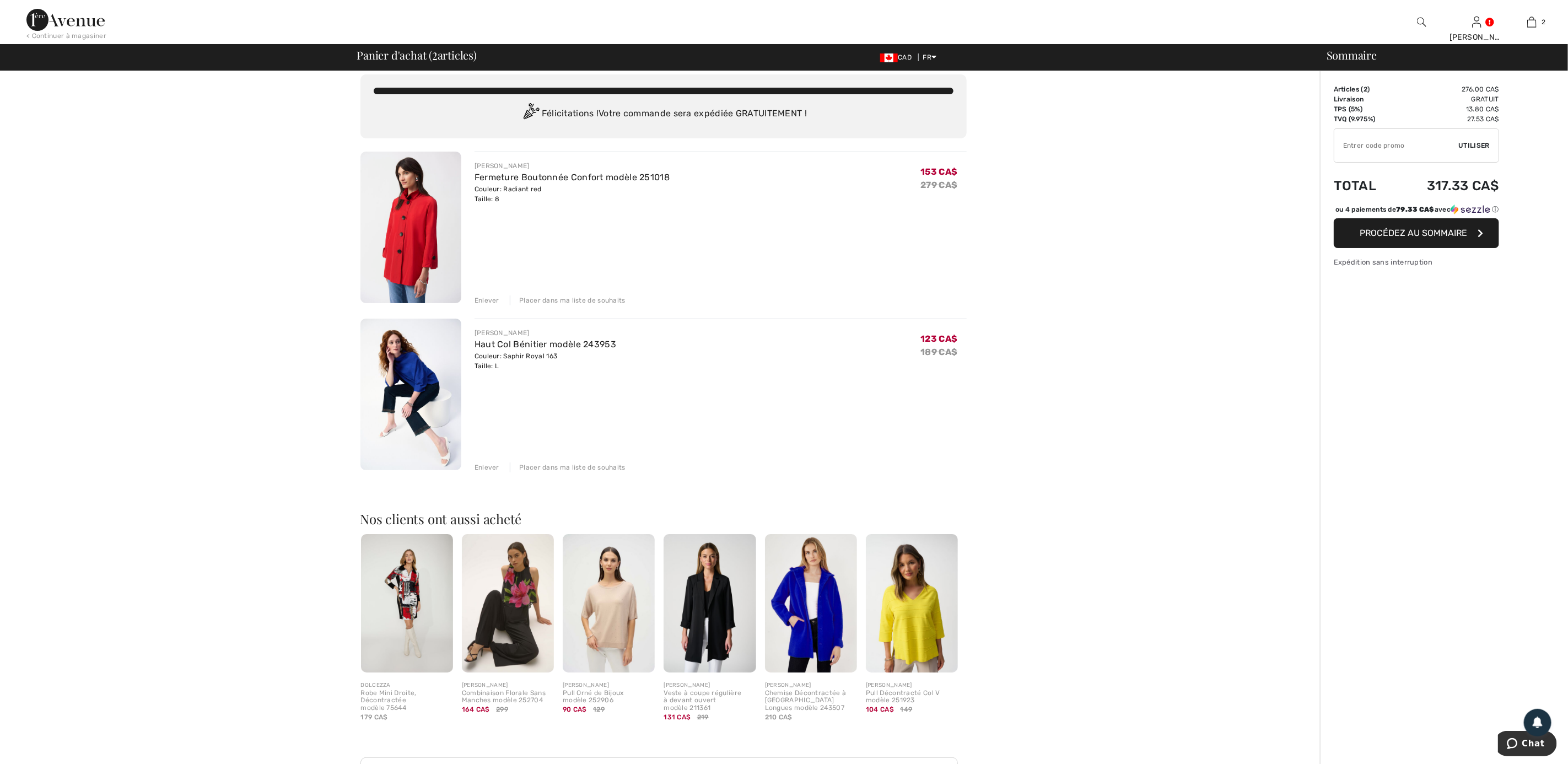
scroll to position [0, 0]
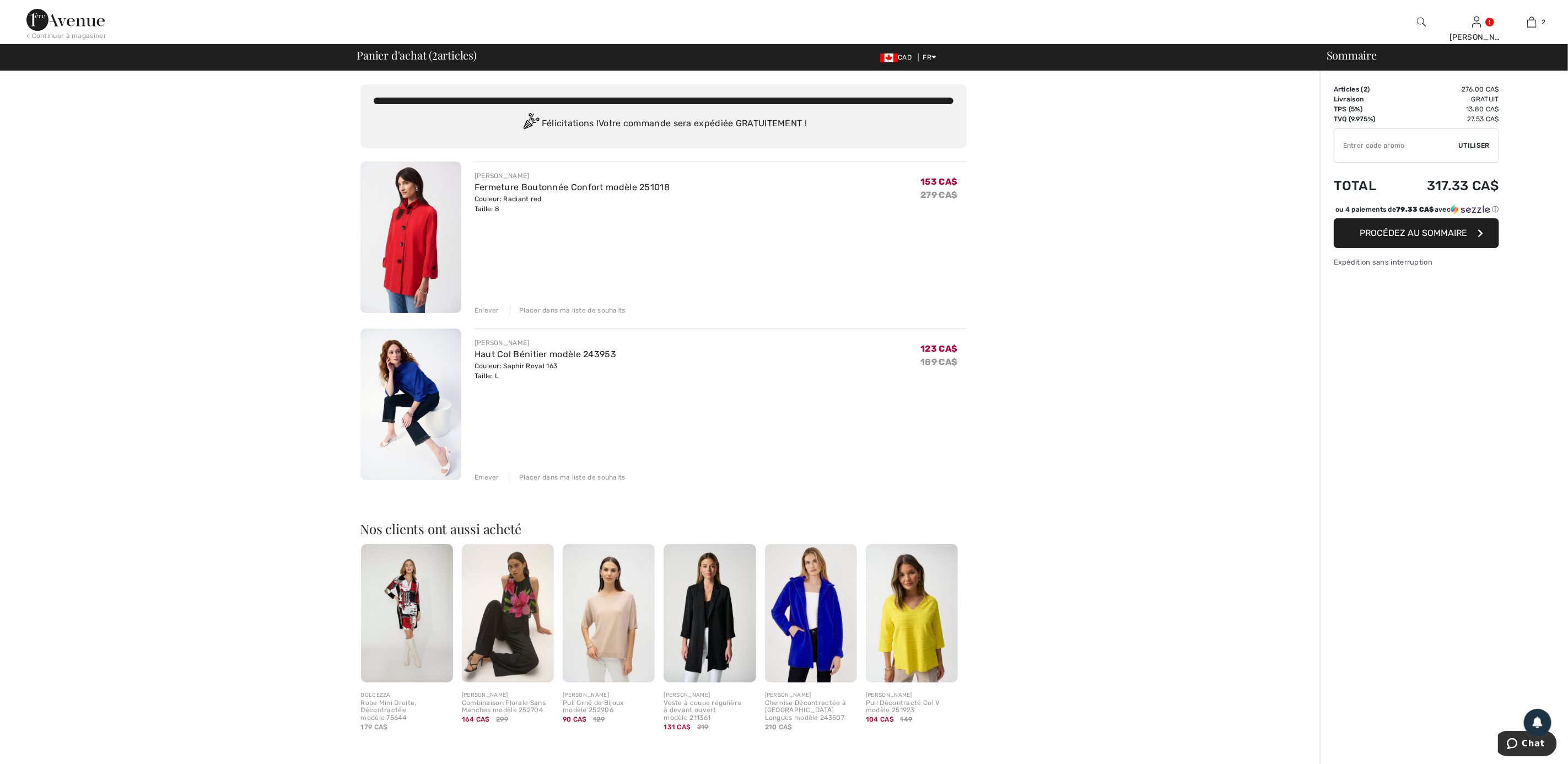
click at [418, 182] on img at bounding box center [411, 237] width 101 height 151
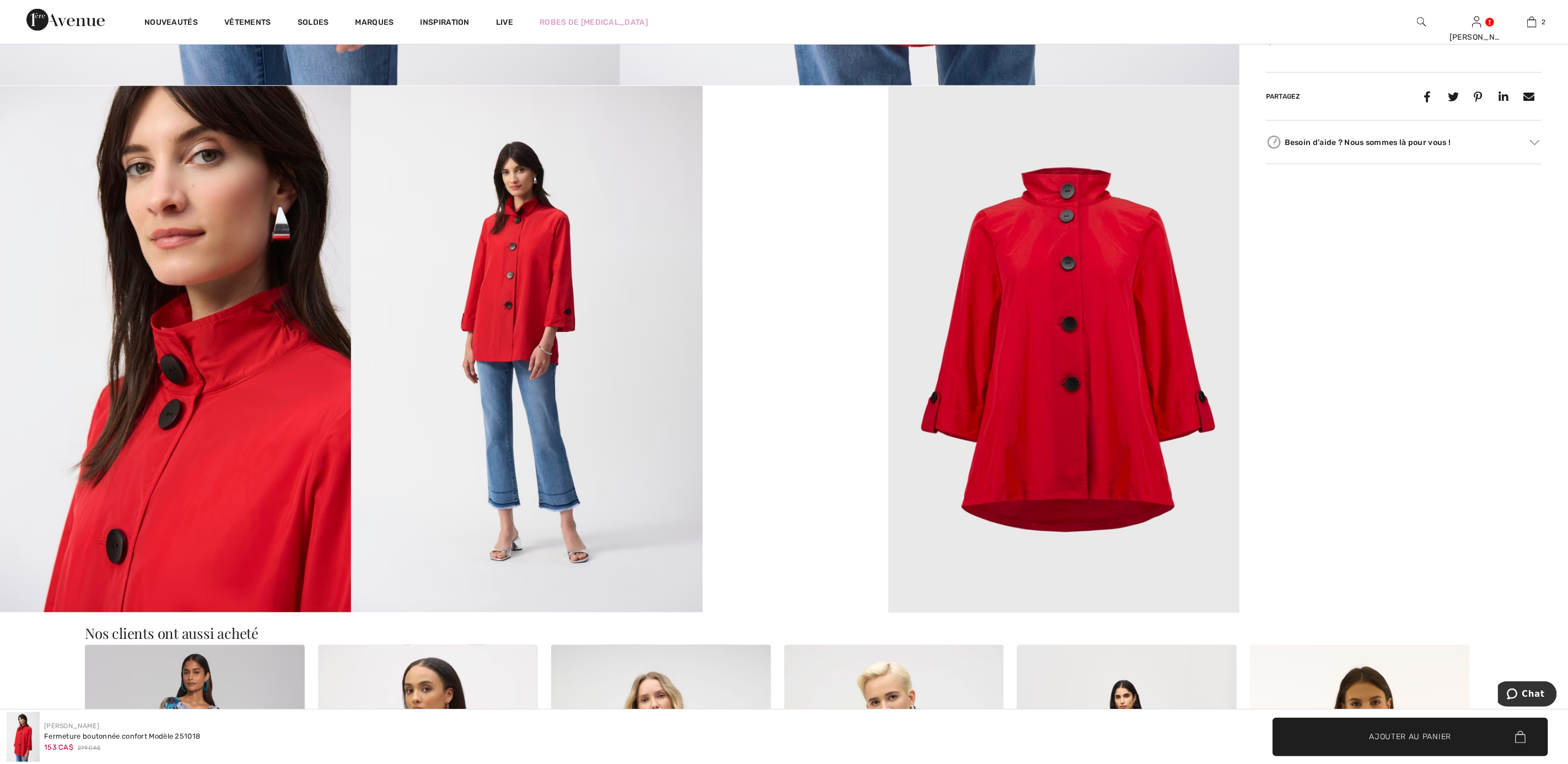
scroll to position [496, 0]
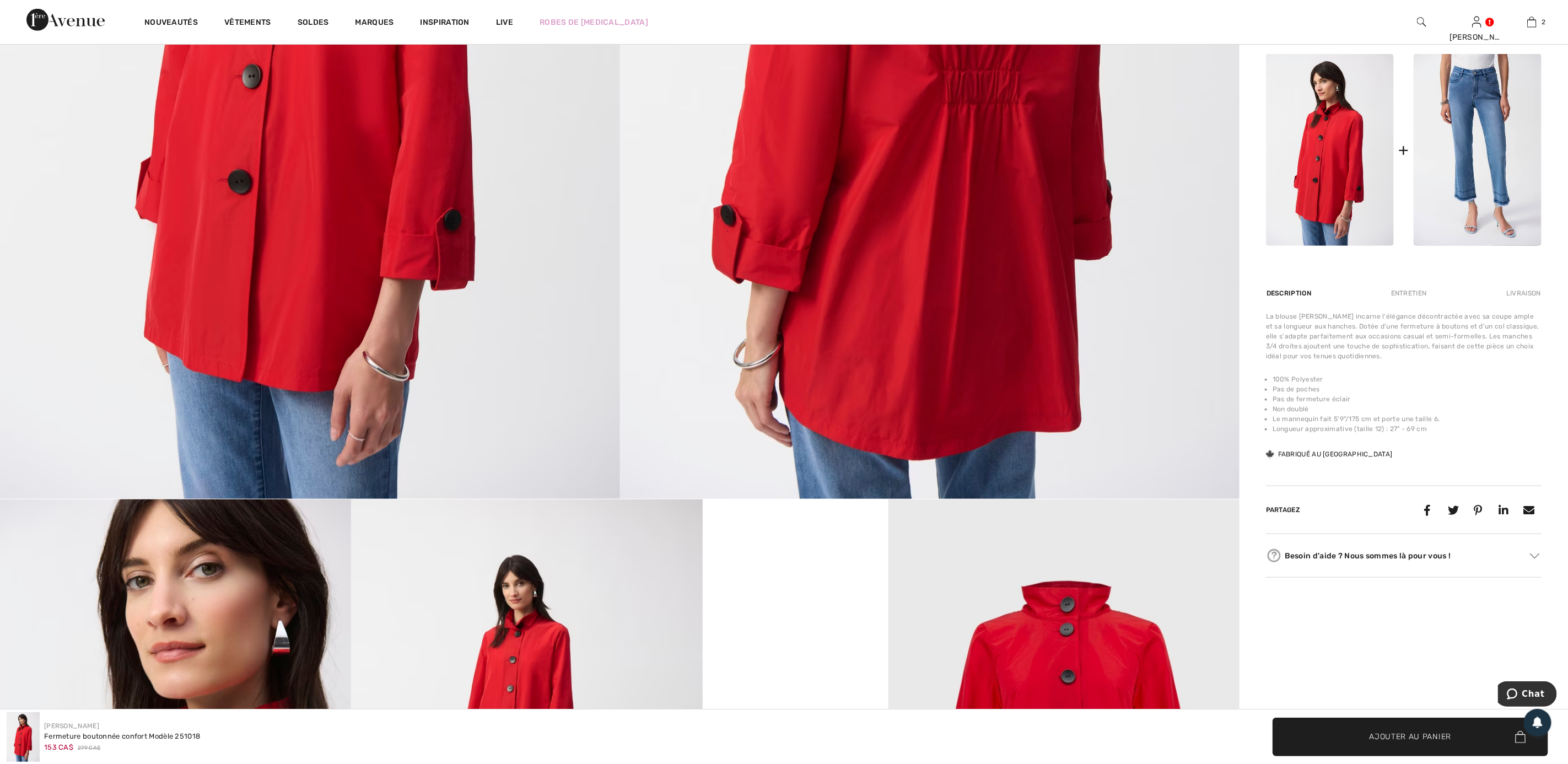
click at [1405, 287] on div "Entretien" at bounding box center [1409, 293] width 55 height 20
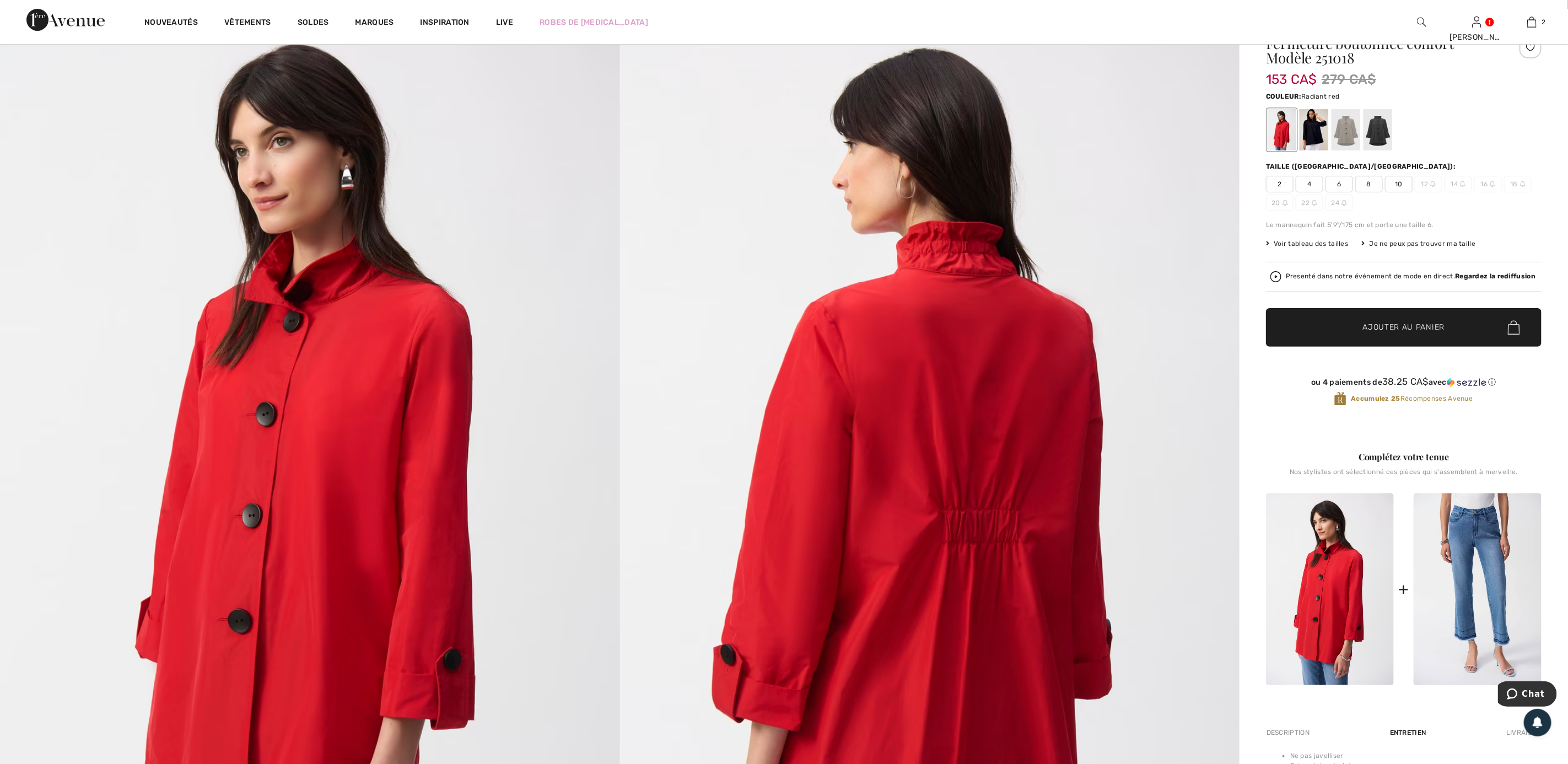
scroll to position [0, 0]
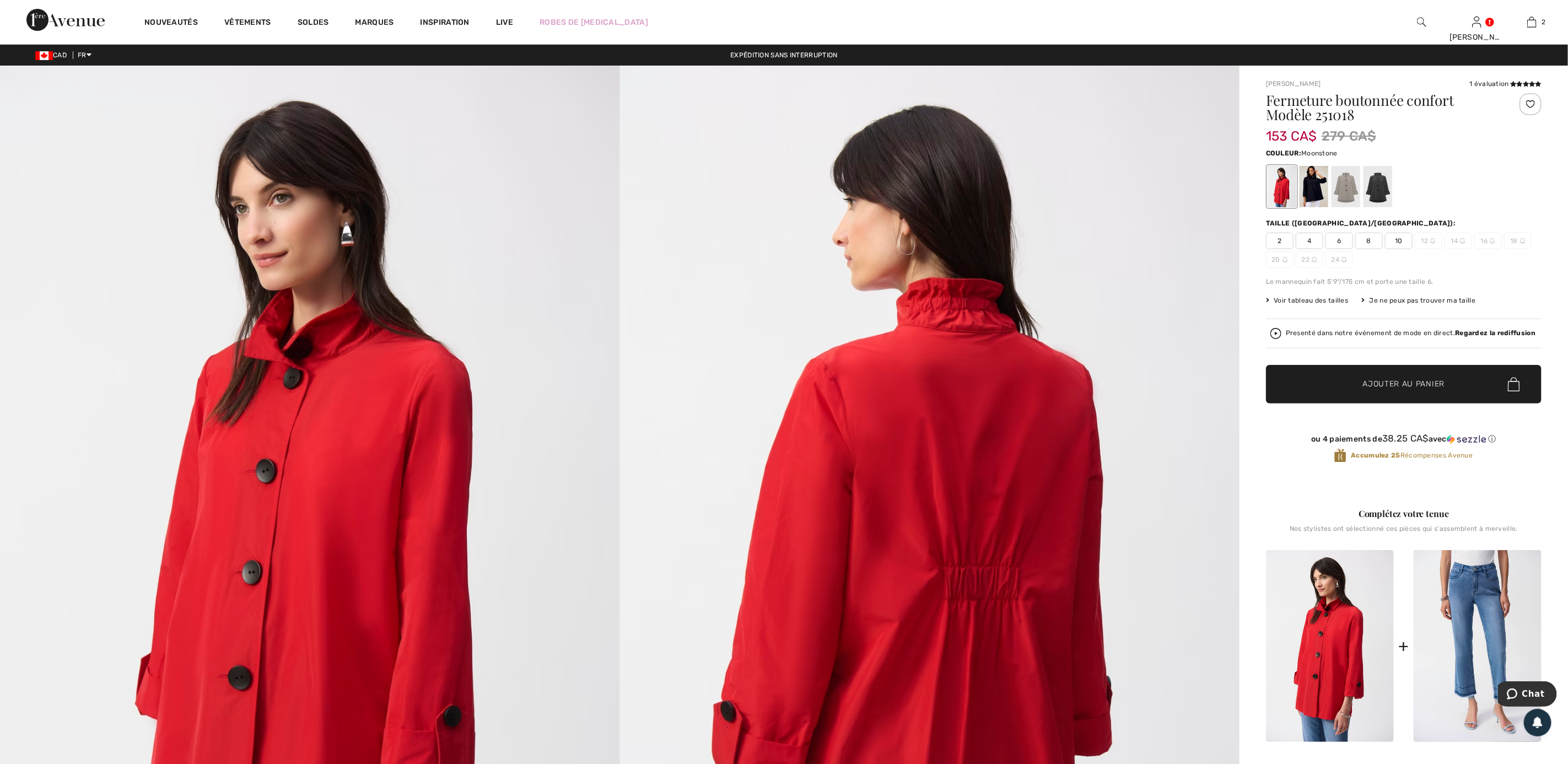
click at [1337, 182] on div at bounding box center [1345, 186] width 29 height 41
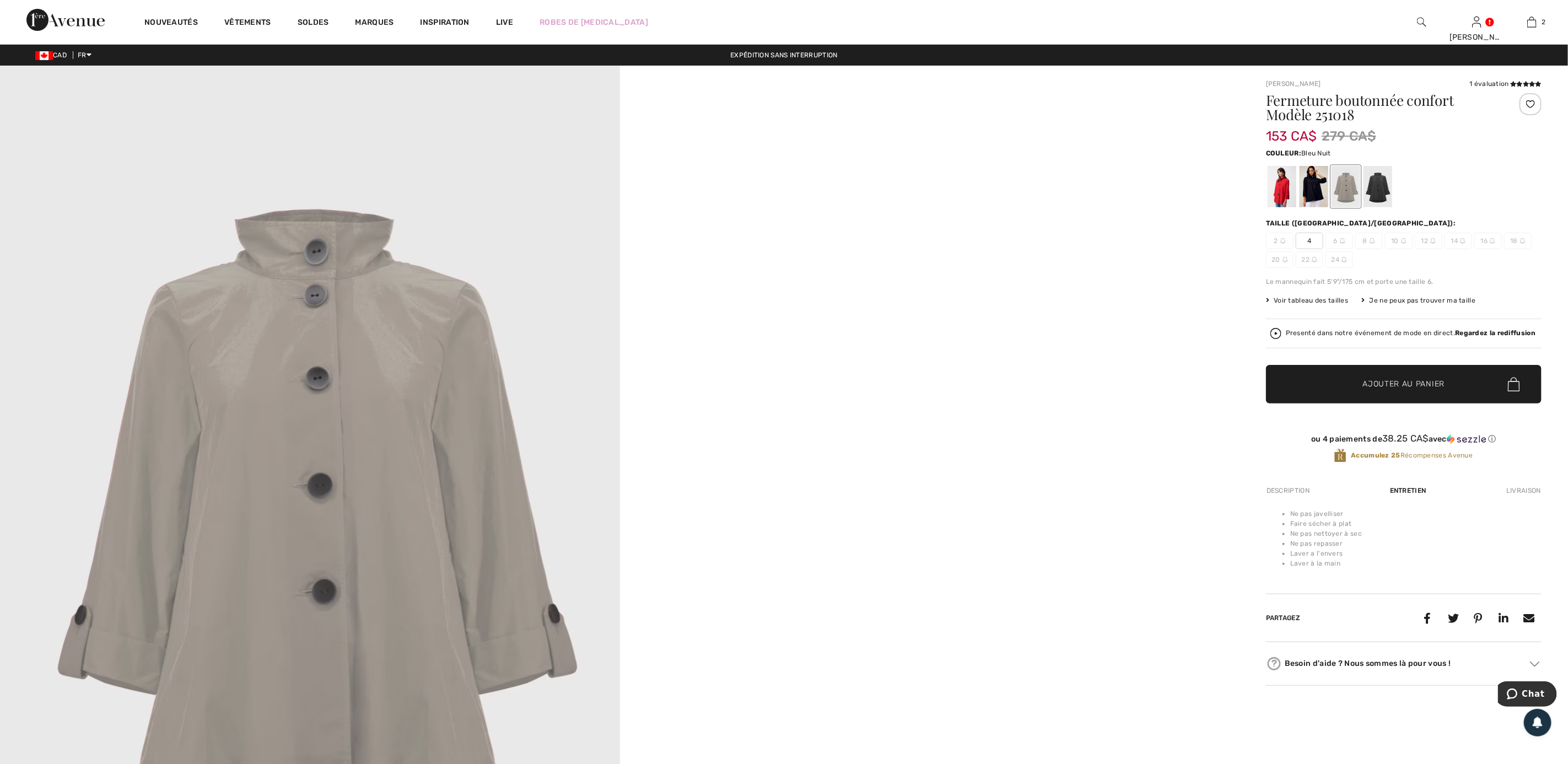
click at [1308, 184] on div at bounding box center [1314, 186] width 29 height 41
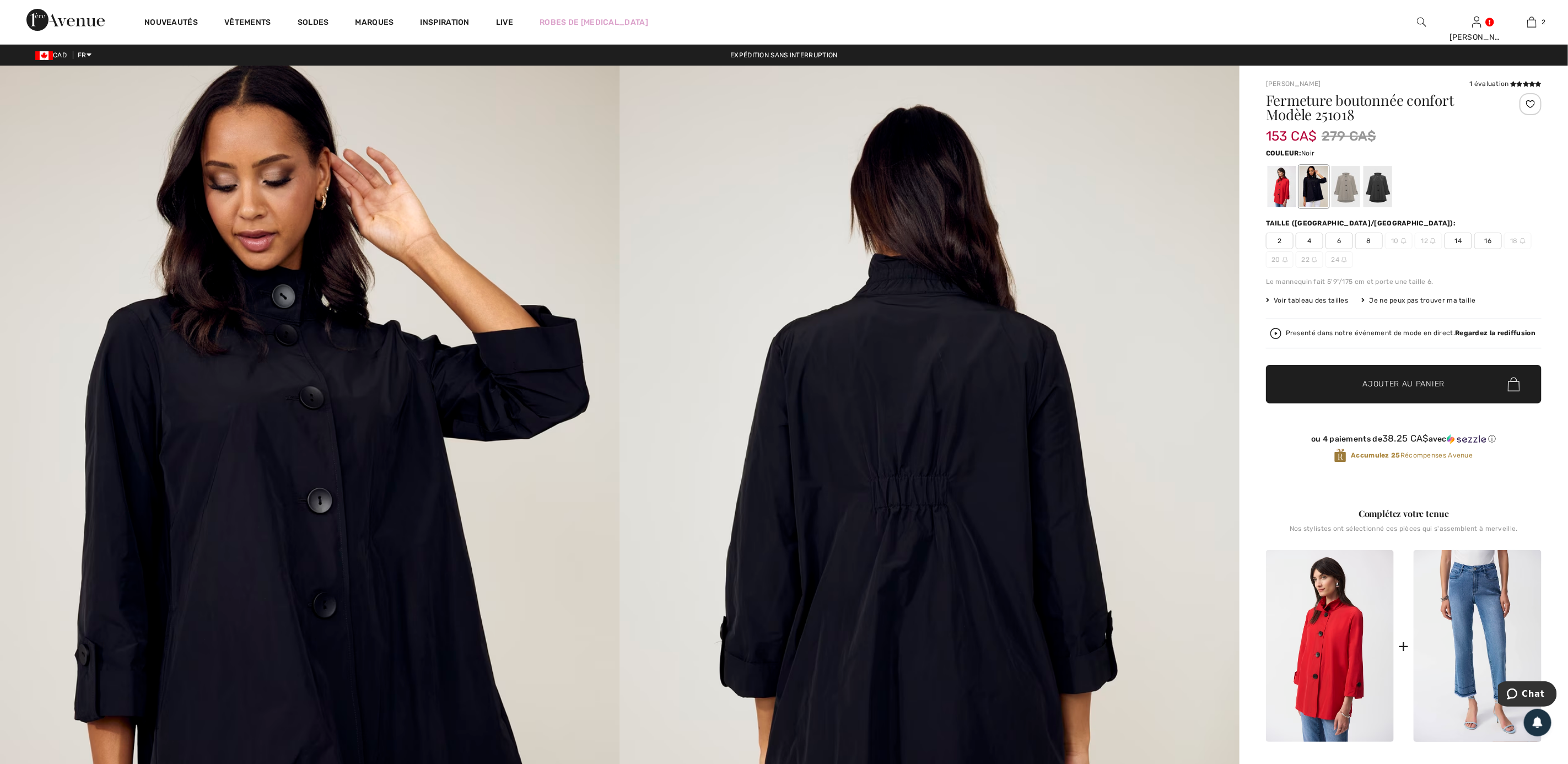
click at [1370, 194] on div at bounding box center [1377, 186] width 29 height 41
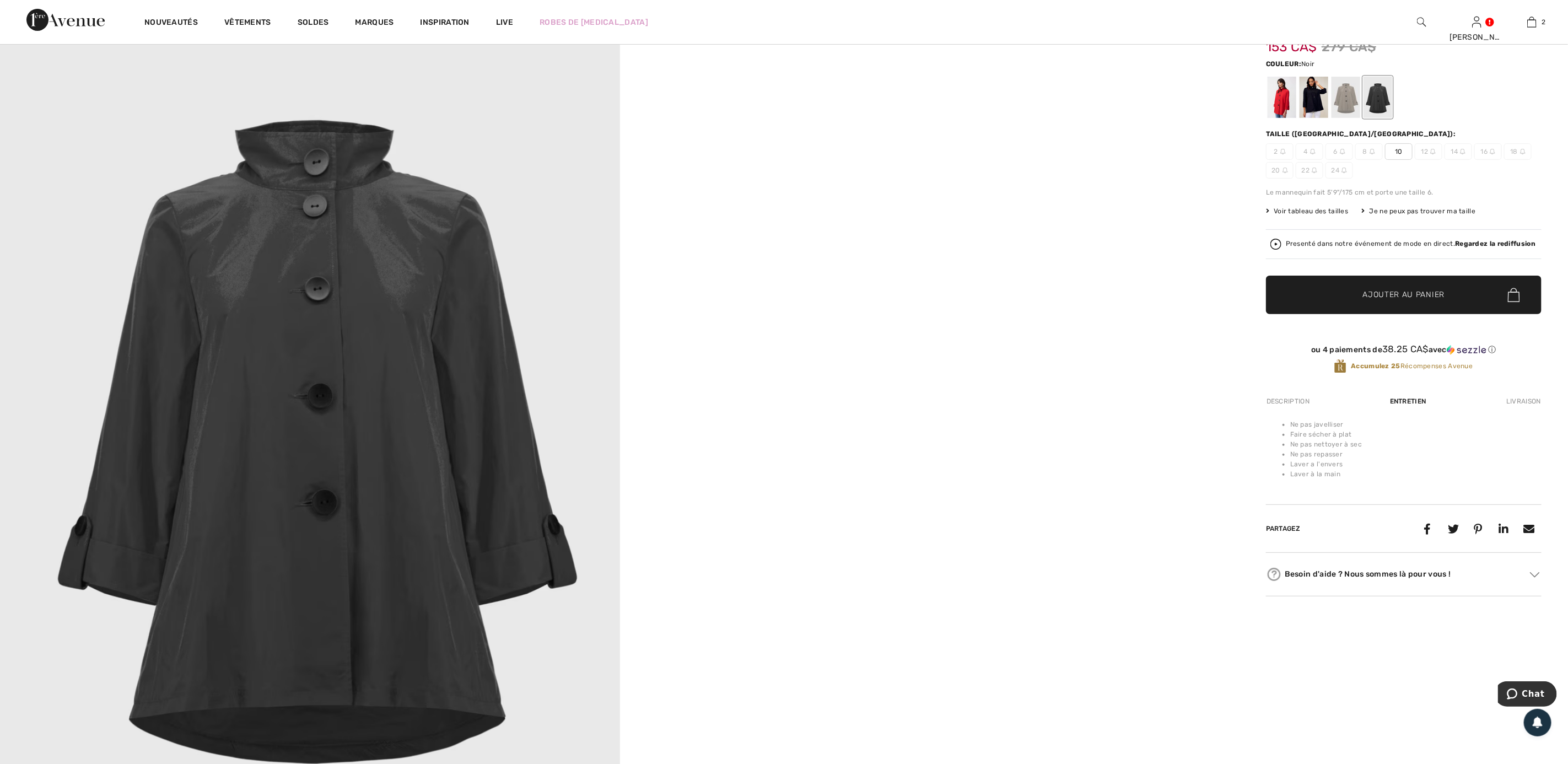
scroll to position [83, 0]
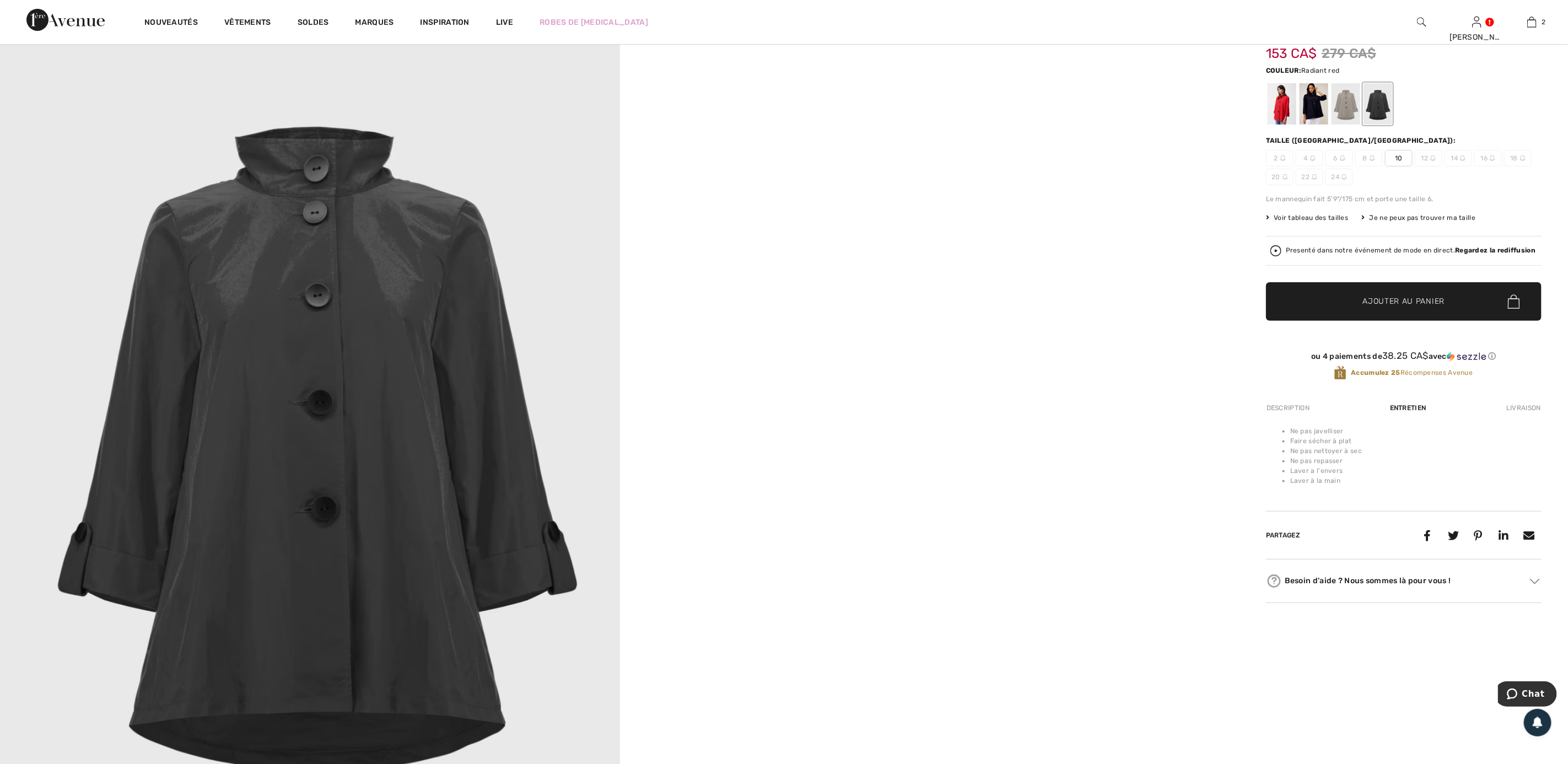
click at [1281, 110] on div at bounding box center [1281, 104] width 29 height 41
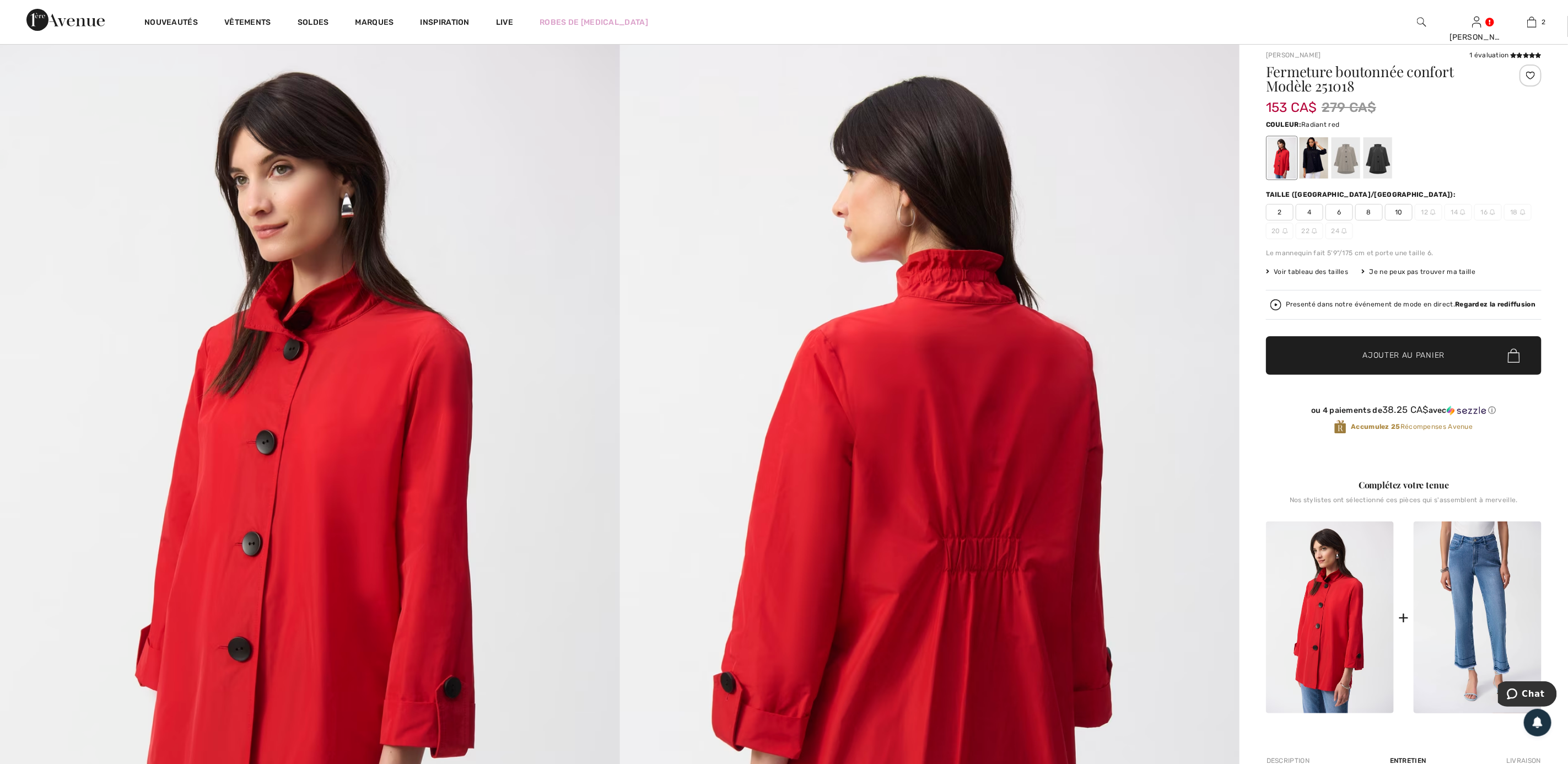
scroll to position [0, 0]
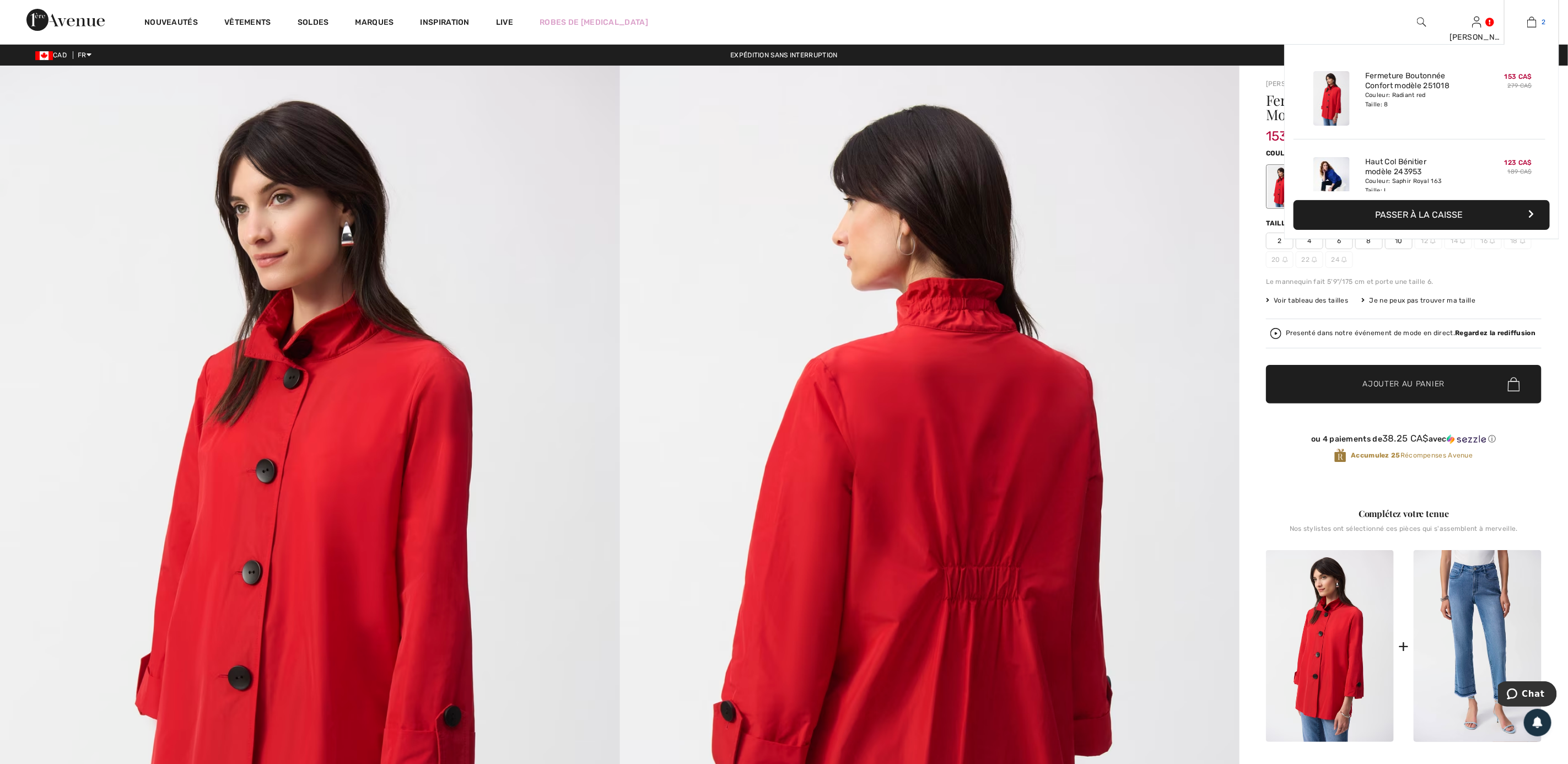
click at [1531, 23] on img at bounding box center [1531, 22] width 10 height 13
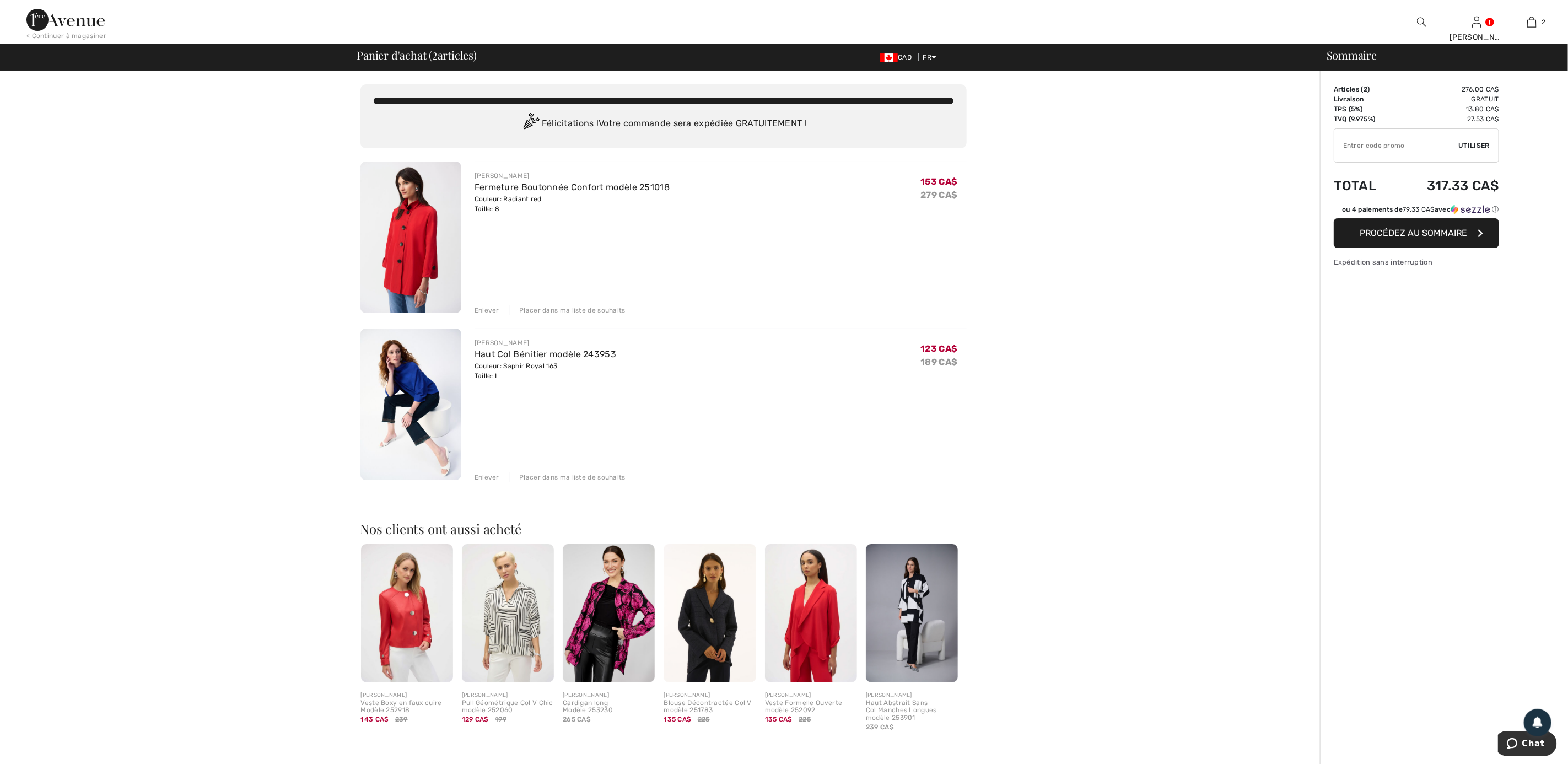
click at [1365, 239] on button "Procédez au sommaire" at bounding box center [1416, 233] width 165 height 30
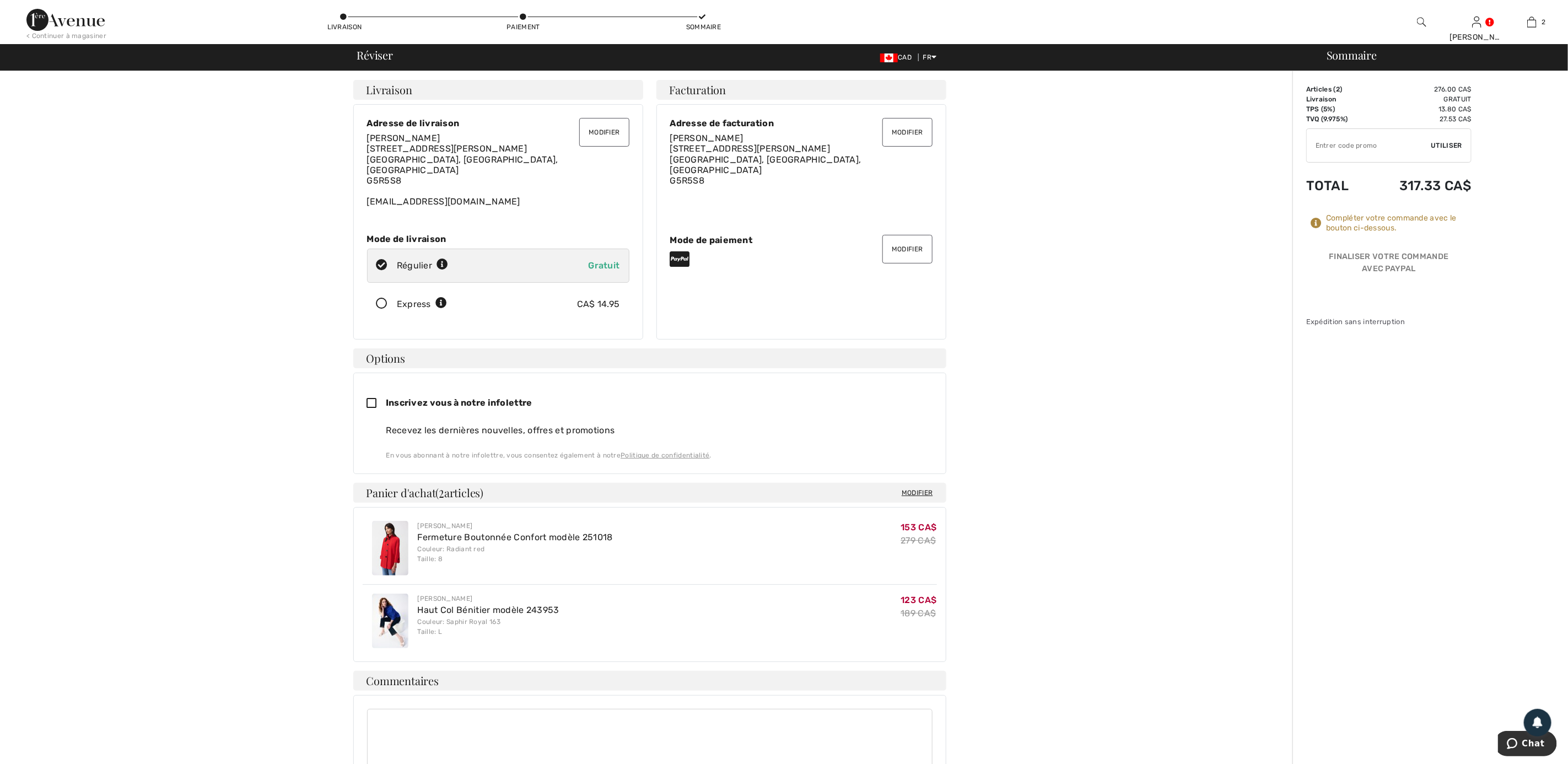
click at [389, 298] on icon at bounding box center [382, 304] width 29 height 11
click at [387, 260] on icon at bounding box center [382, 265] width 29 height 11
radio input "true"
click at [394, 298] on icon at bounding box center [382, 304] width 29 height 11
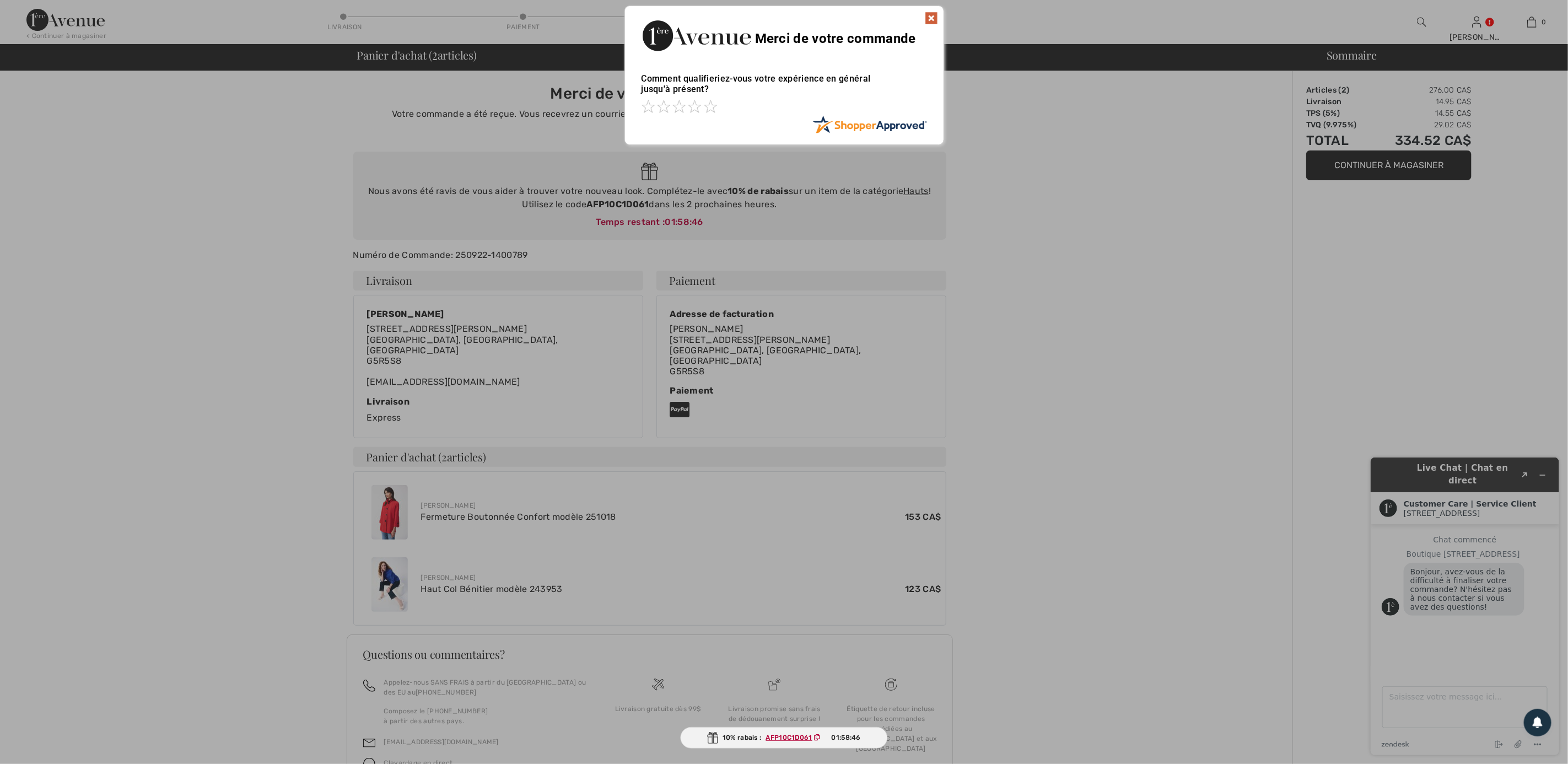
click at [364, 498] on div at bounding box center [784, 382] width 1568 height 764
click at [395, 499] on div at bounding box center [784, 382] width 1568 height 764
click at [925, 20] on img at bounding box center [931, 18] width 13 height 13
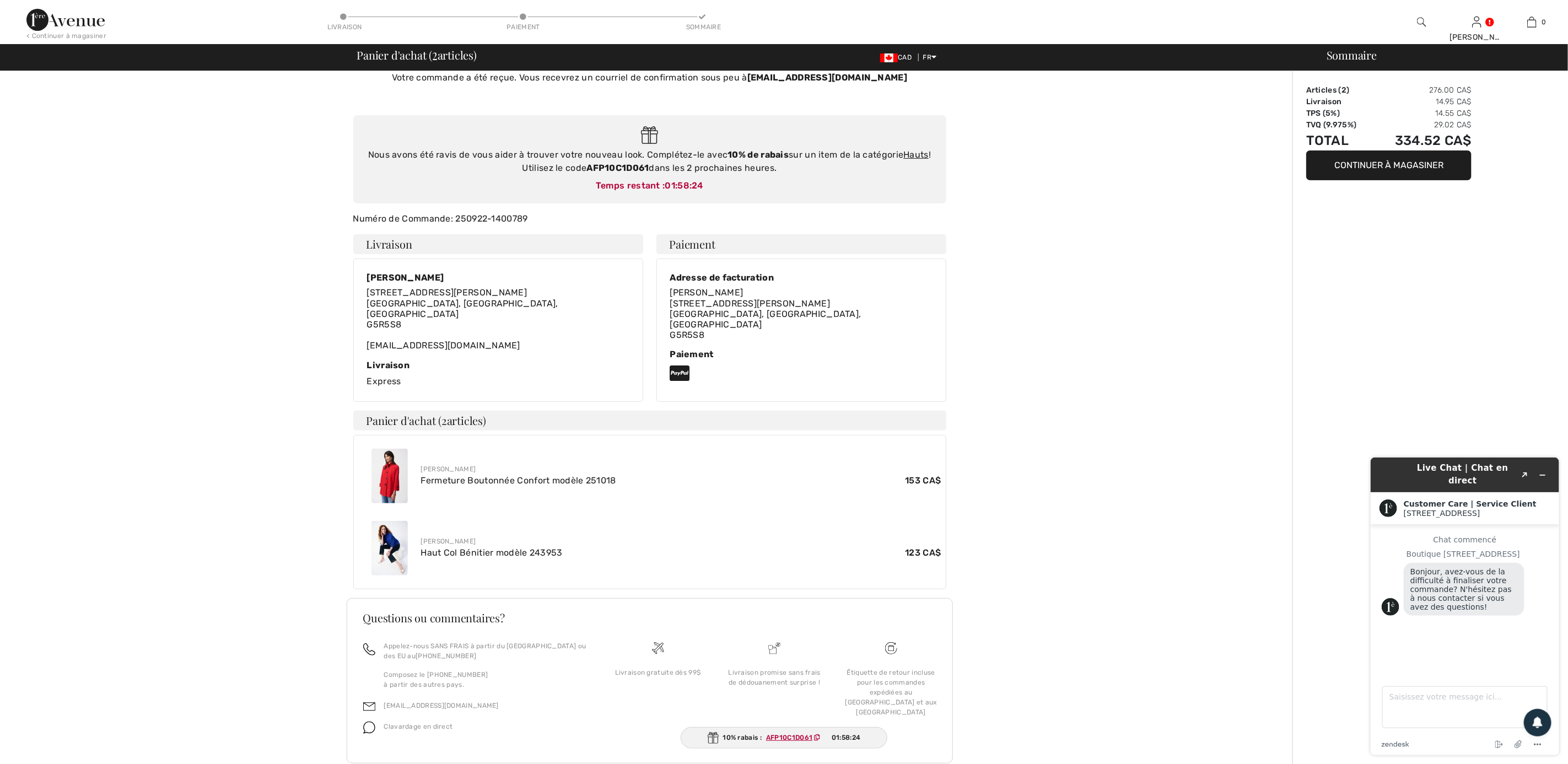
scroll to position [55, 0]
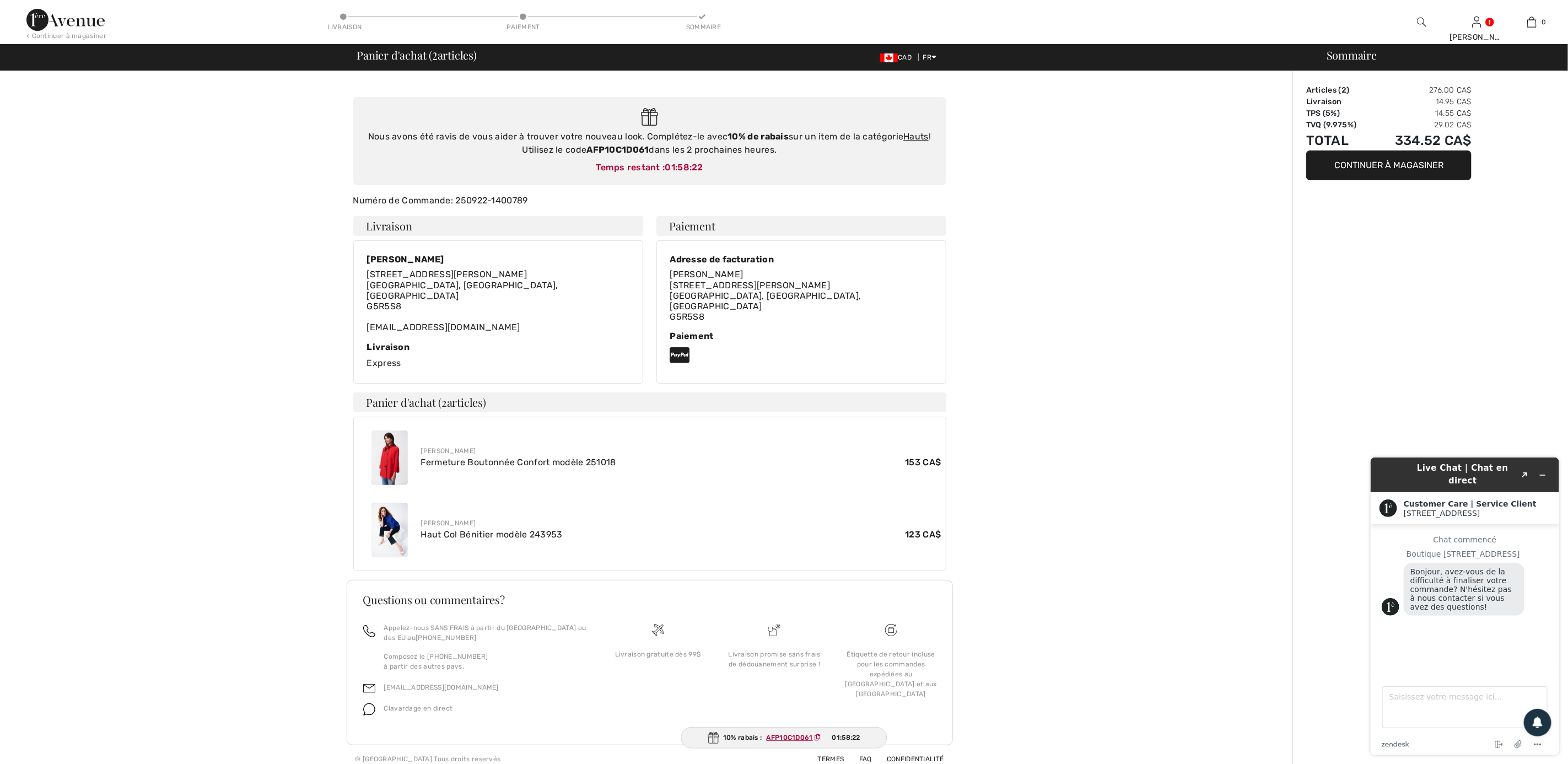
click at [392, 432] on img at bounding box center [389, 458] width 36 height 55
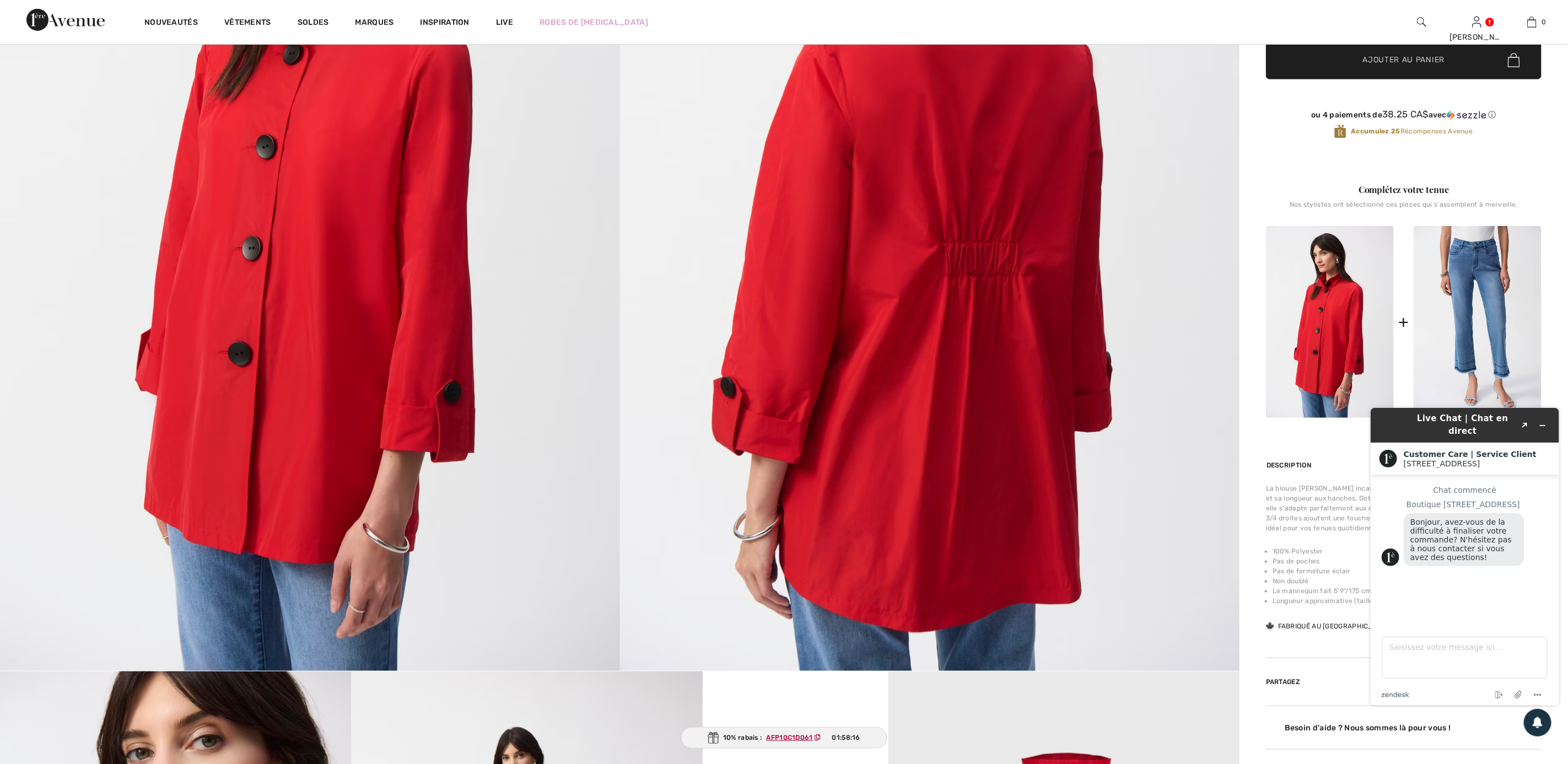
scroll to position [331, 0]
